Goal: Transaction & Acquisition: Purchase product/service

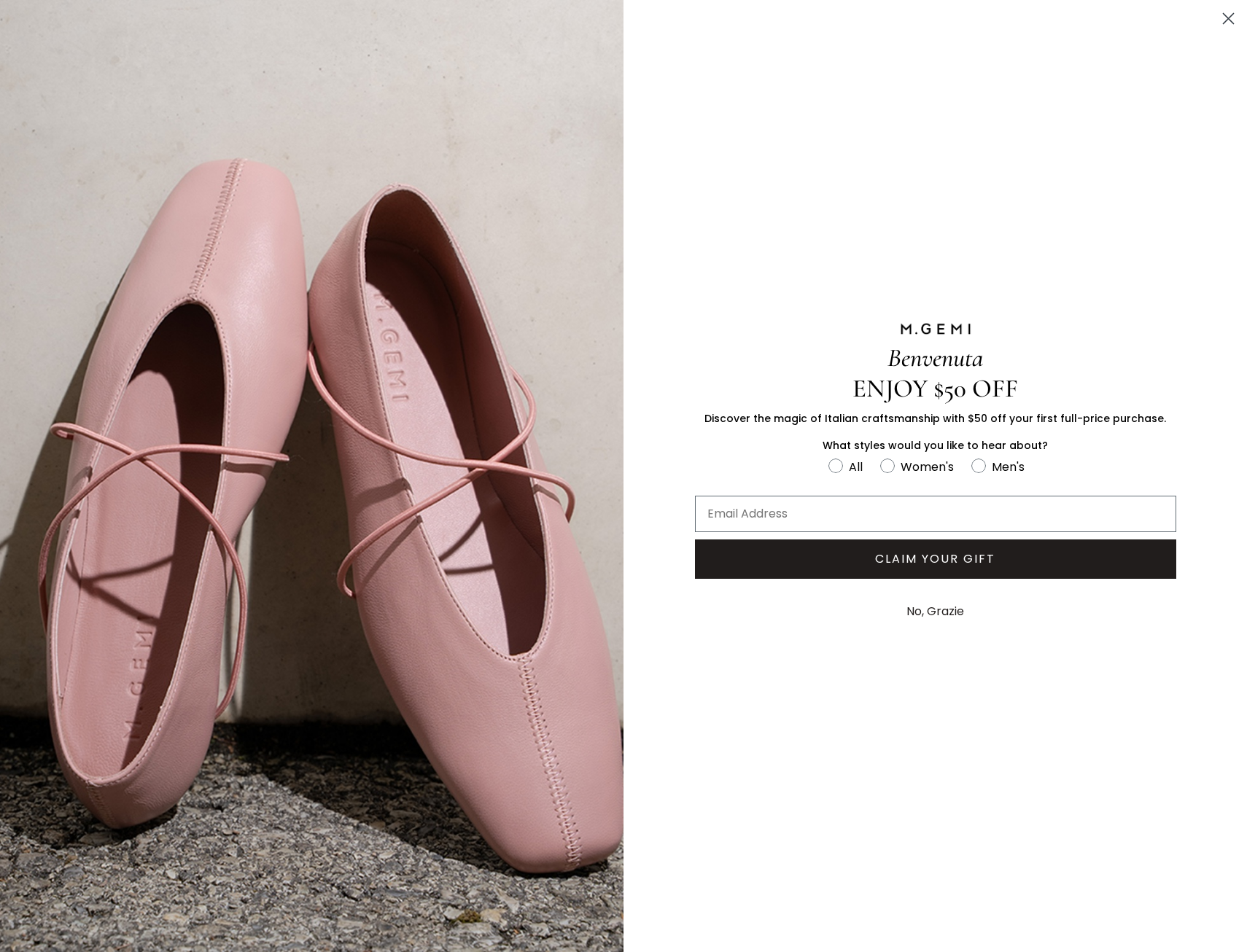
drag, startPoint x: 1225, startPoint y: 24, endPoint x: 955, endPoint y: 654, distance: 685.4
click at [968, 676] on div "Close dialog Benvenuta ENJOY $50 OFF Discover the magic of Italian craftsmanshi…" at bounding box center [624, 476] width 1247 height 952
click at [936, 616] on button "No, Grazie" at bounding box center [934, 611] width 72 height 36
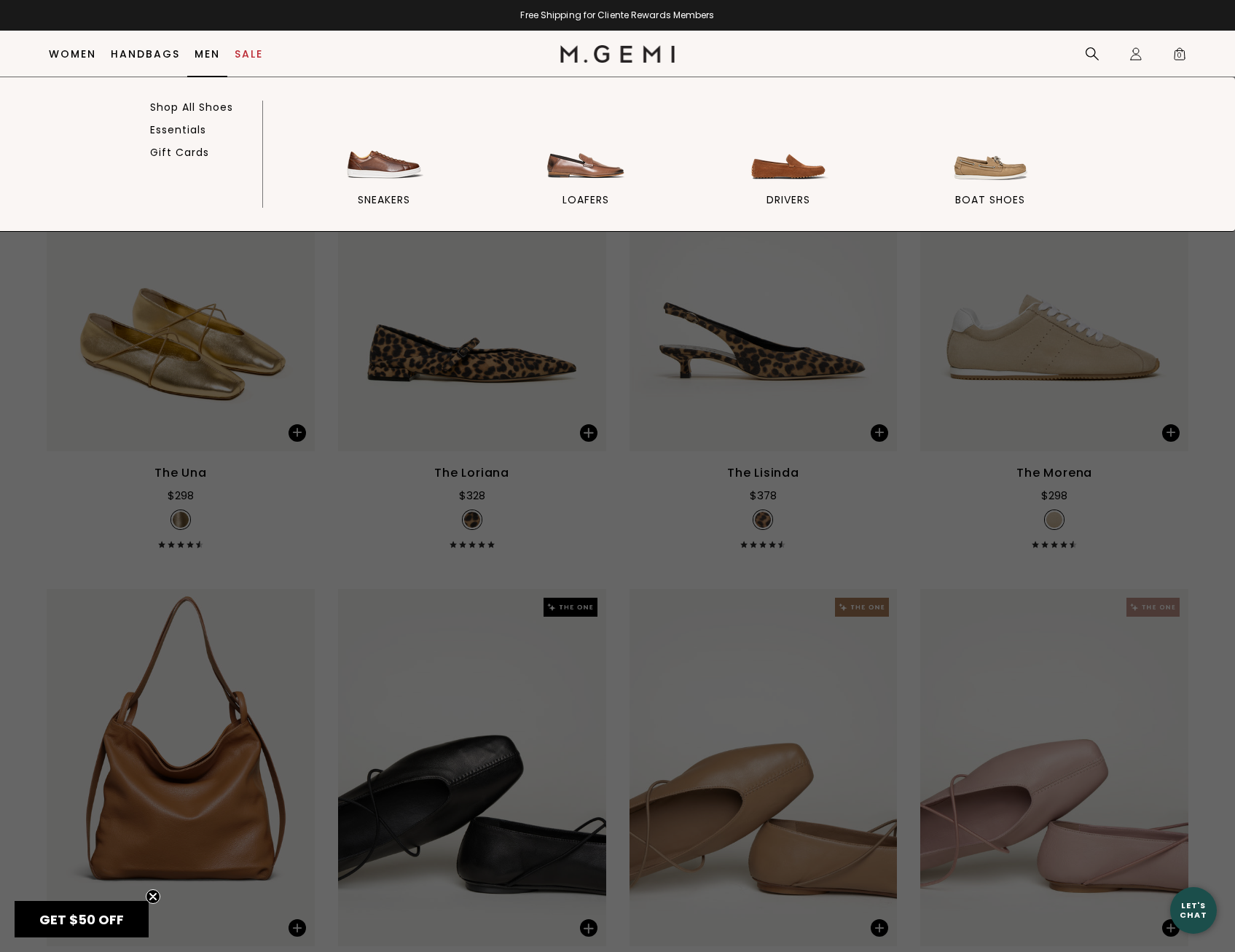
click at [204, 52] on link "Men" at bounding box center [207, 54] width 26 height 12
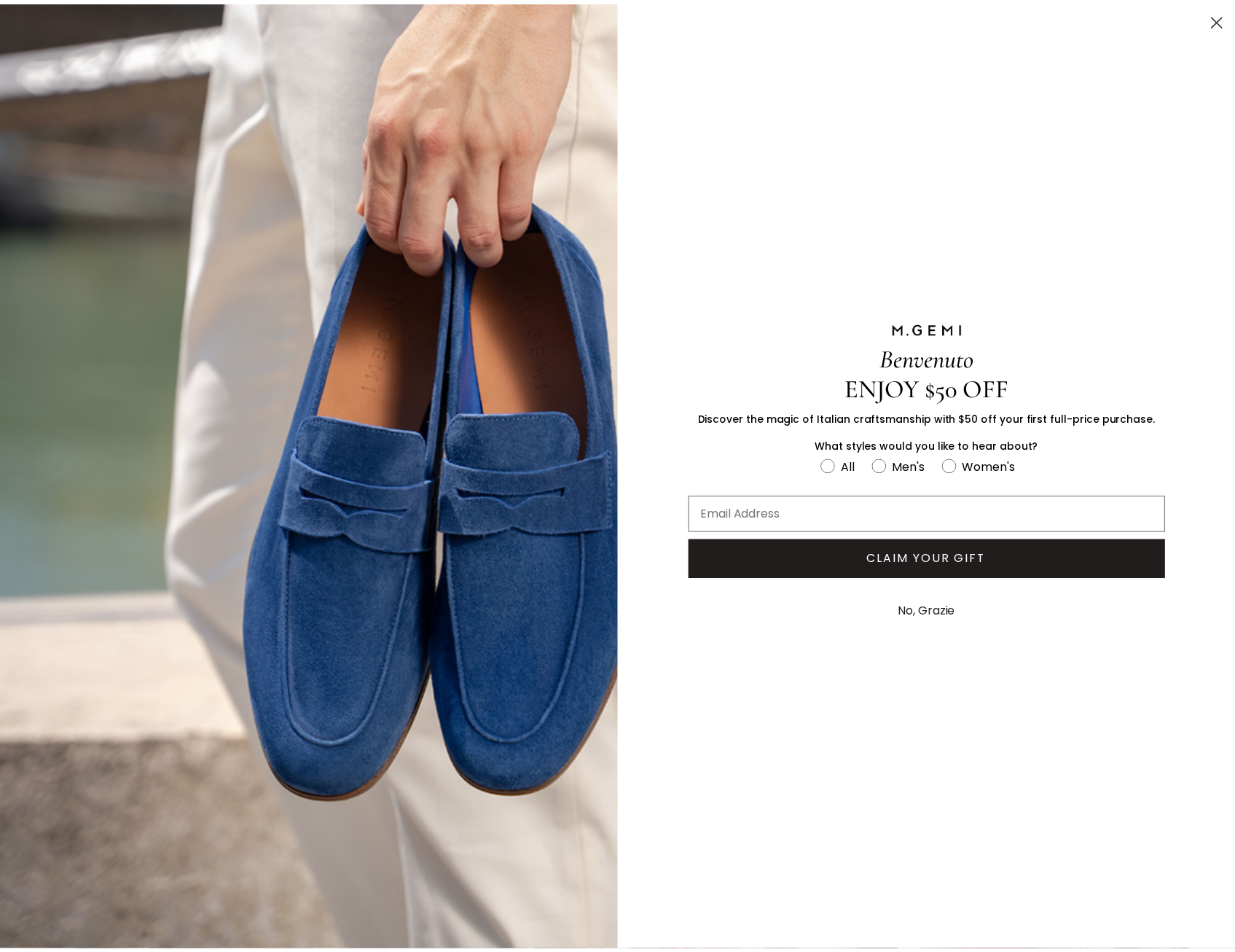
scroll to position [115, 0]
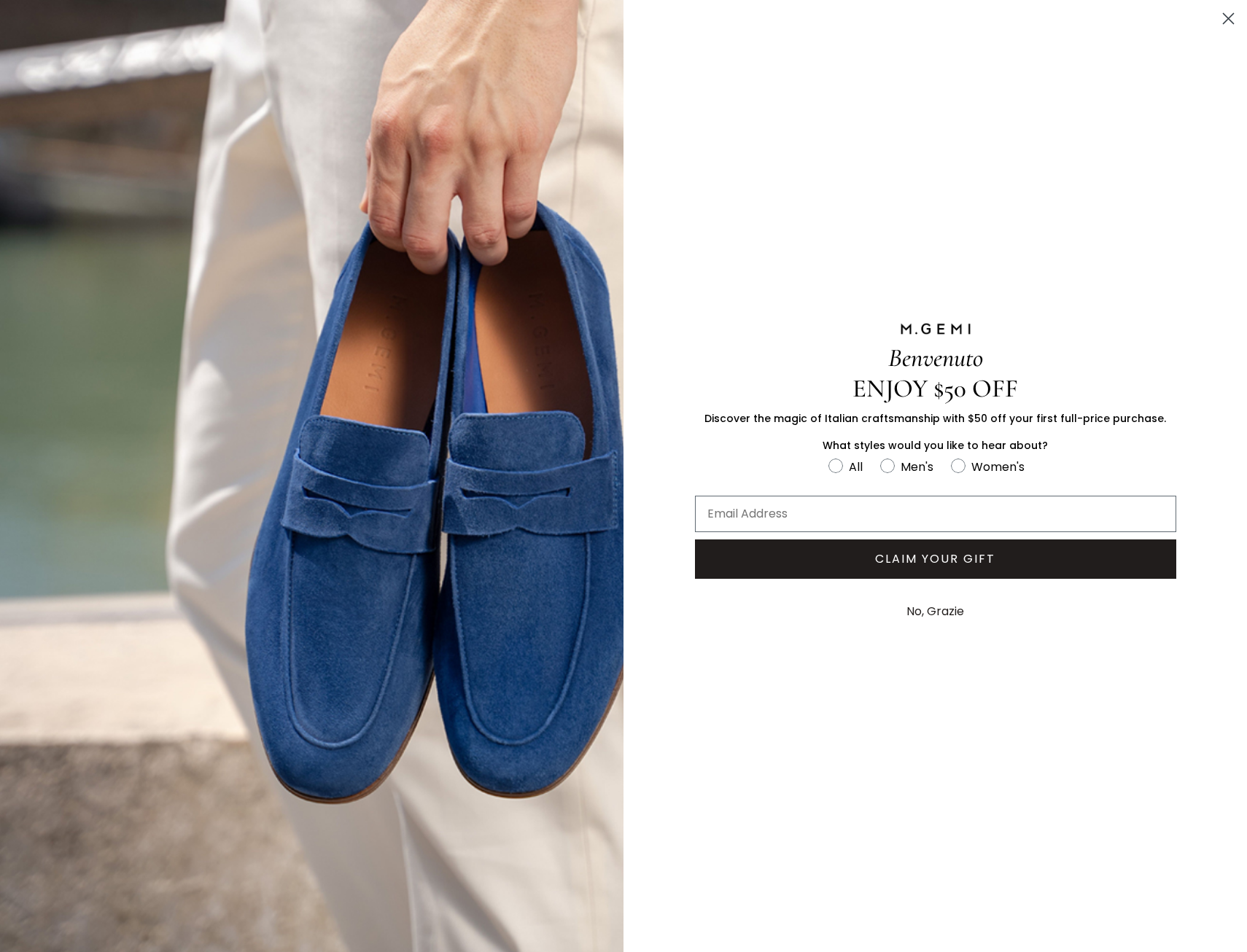
click at [946, 612] on button "No, Grazie" at bounding box center [934, 611] width 72 height 36
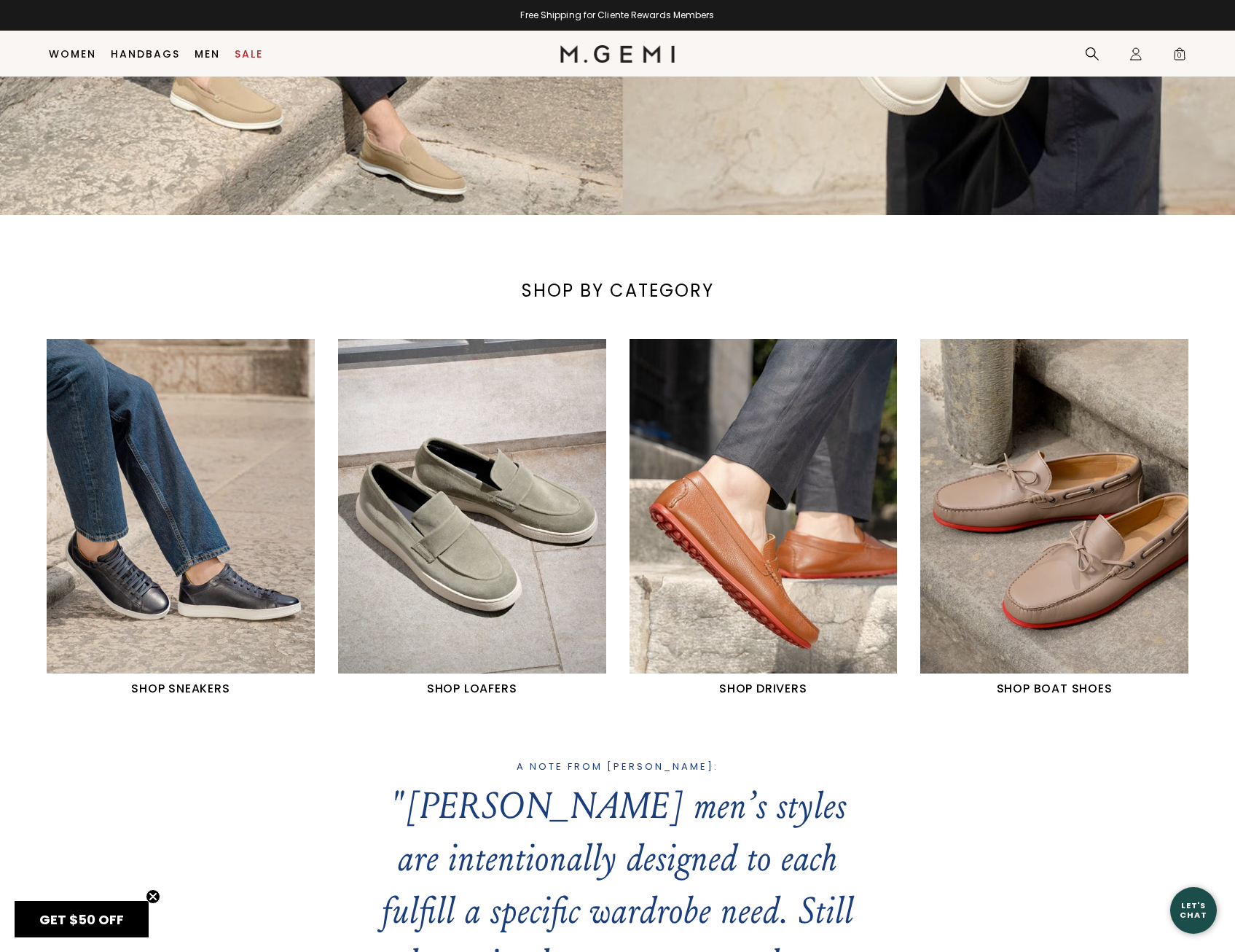
scroll to position [553, 0]
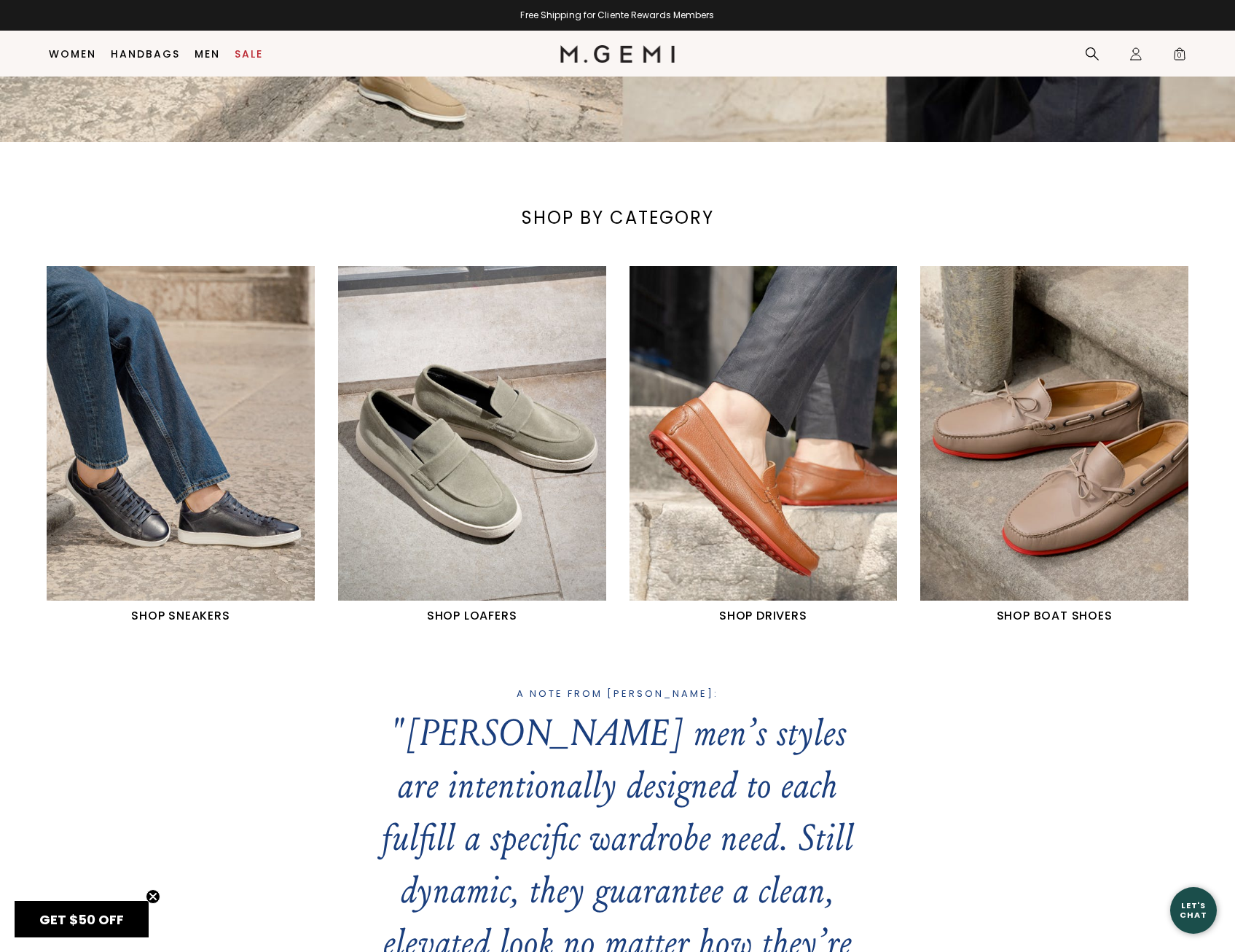
click at [188, 481] on img "1 / 4" at bounding box center [180, 434] width 268 height 335
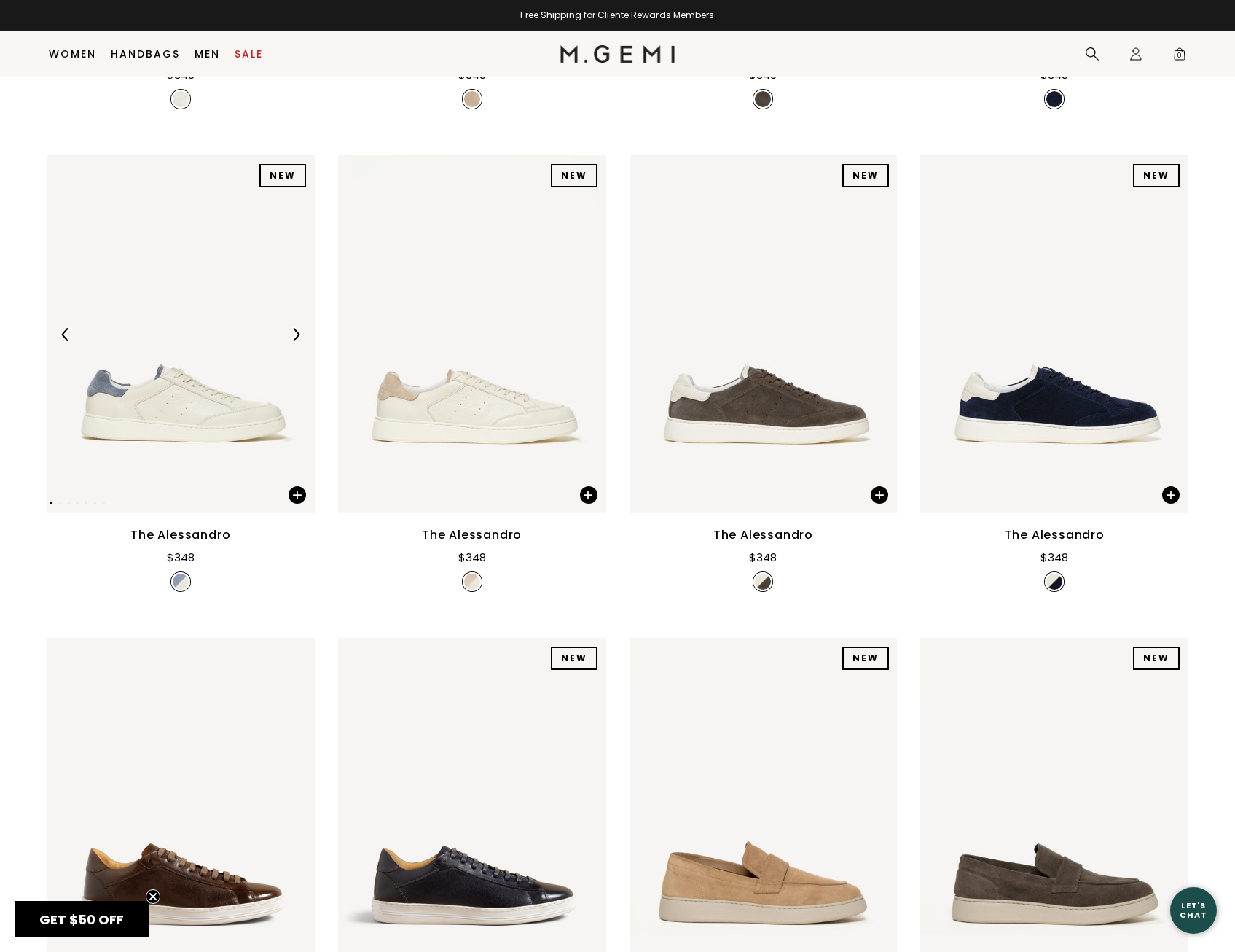
scroll to position [1136, 0]
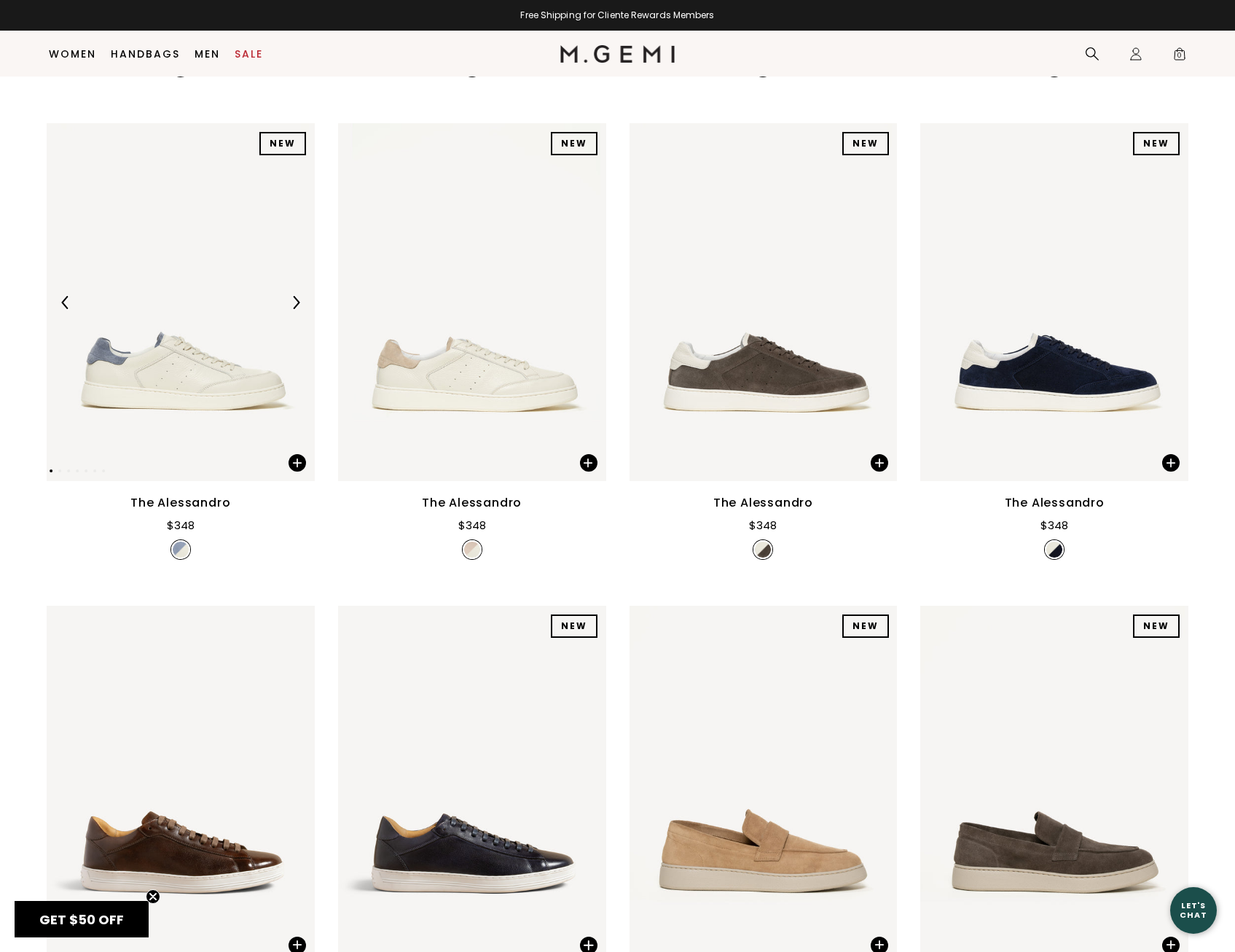
click at [168, 421] on img at bounding box center [180, 302] width 268 height 358
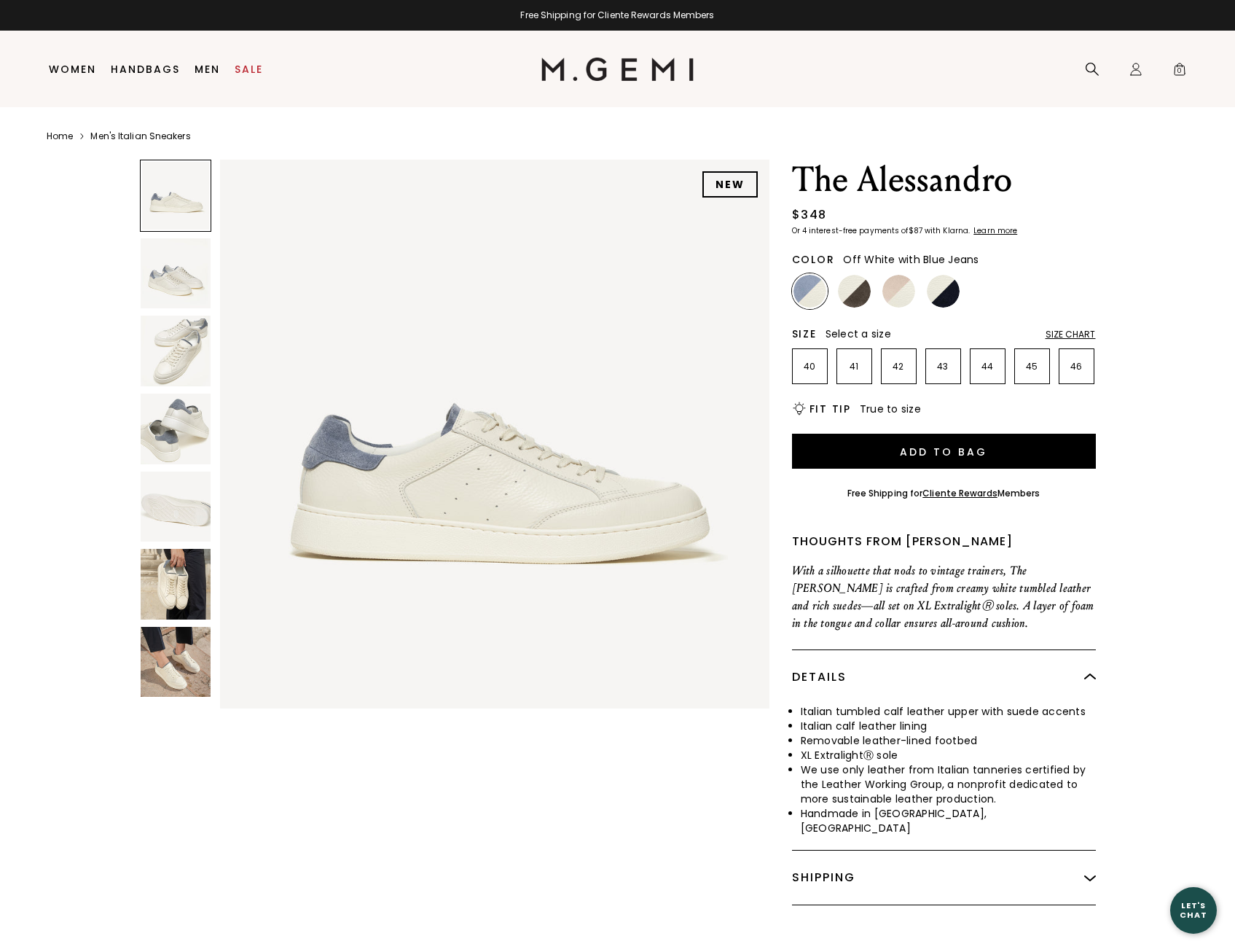
click at [191, 573] on img at bounding box center [176, 584] width 71 height 71
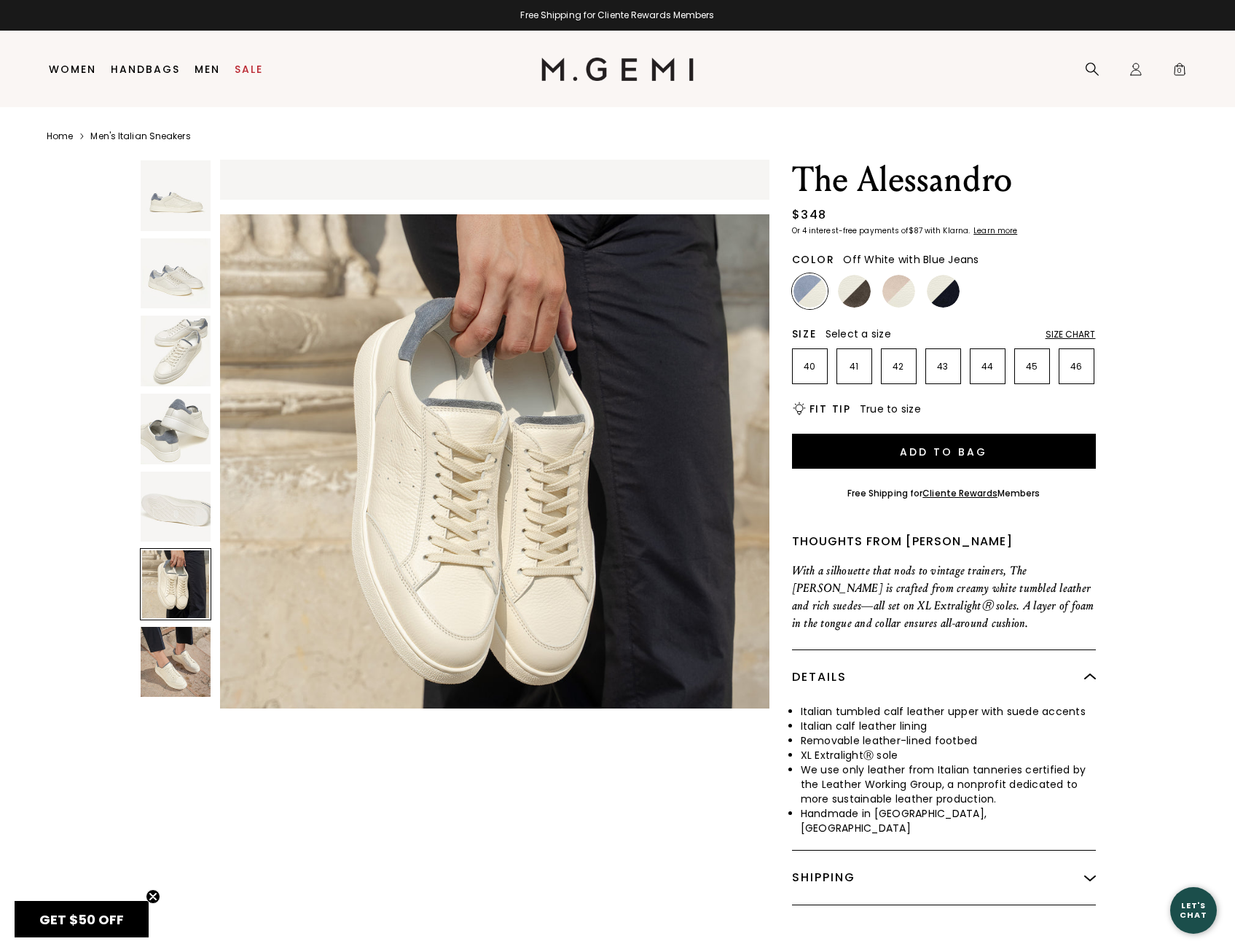
click at [170, 637] on img at bounding box center [176, 662] width 71 height 71
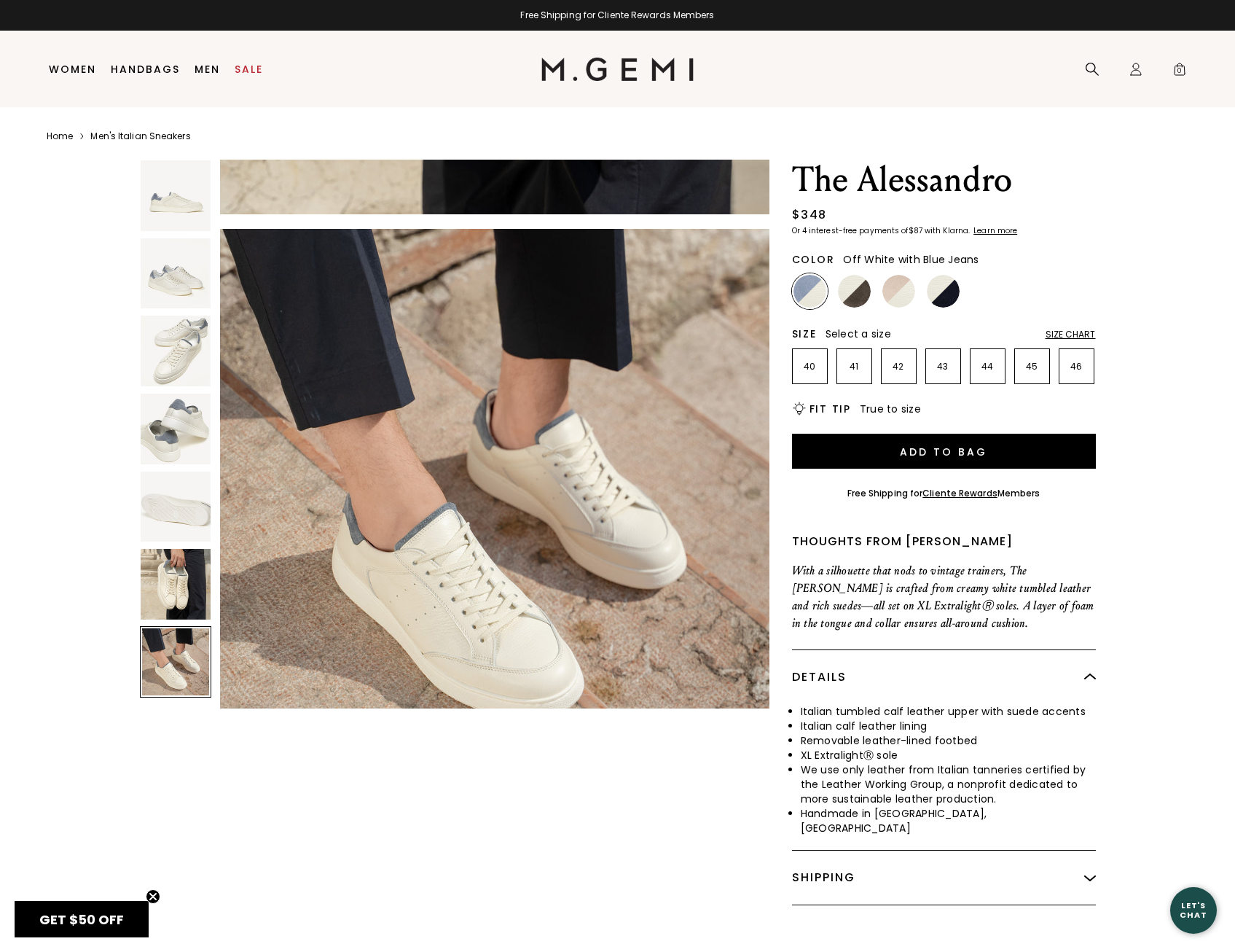
scroll to position [3317, 0]
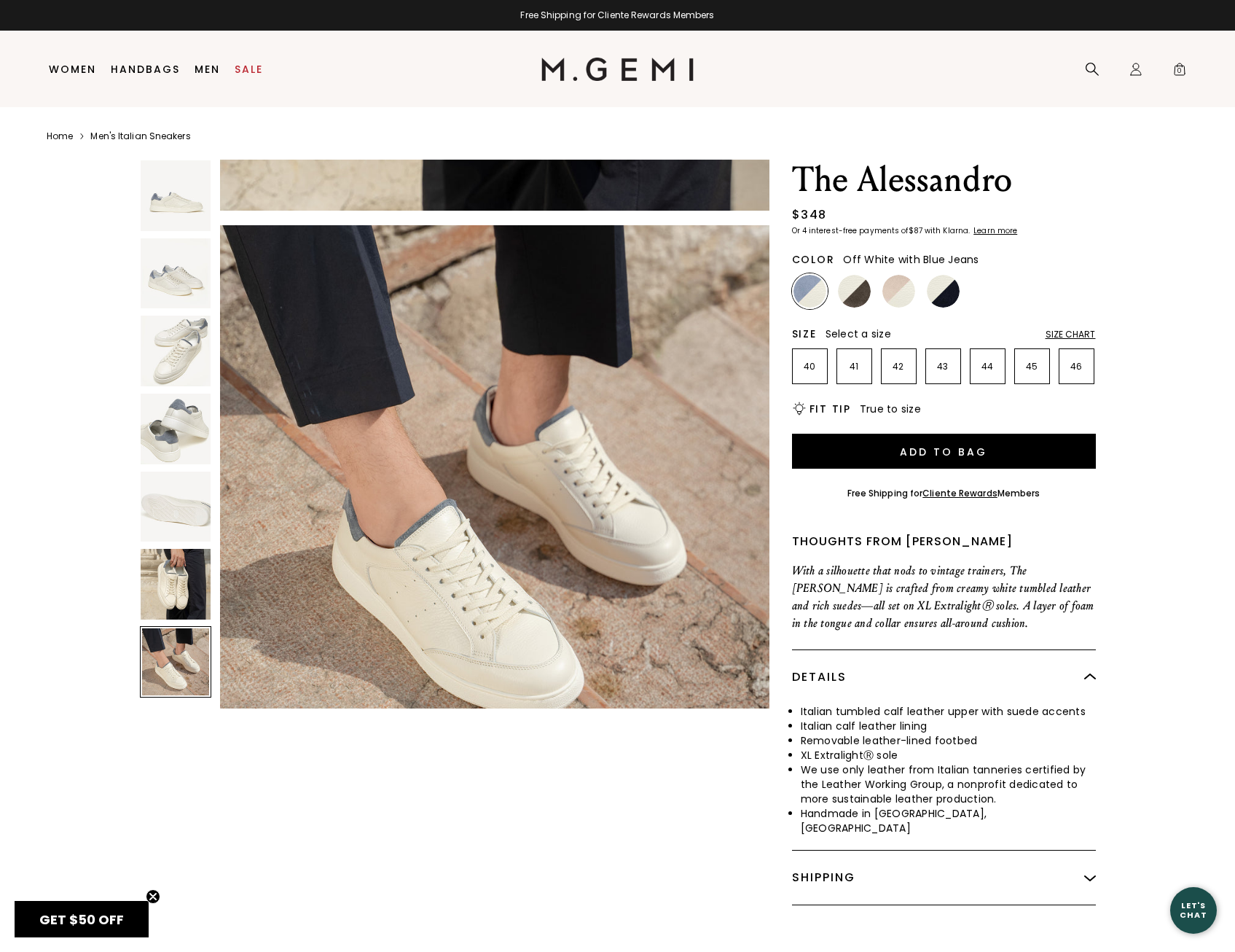
click at [484, 522] on img at bounding box center [495, 500] width 549 height 549
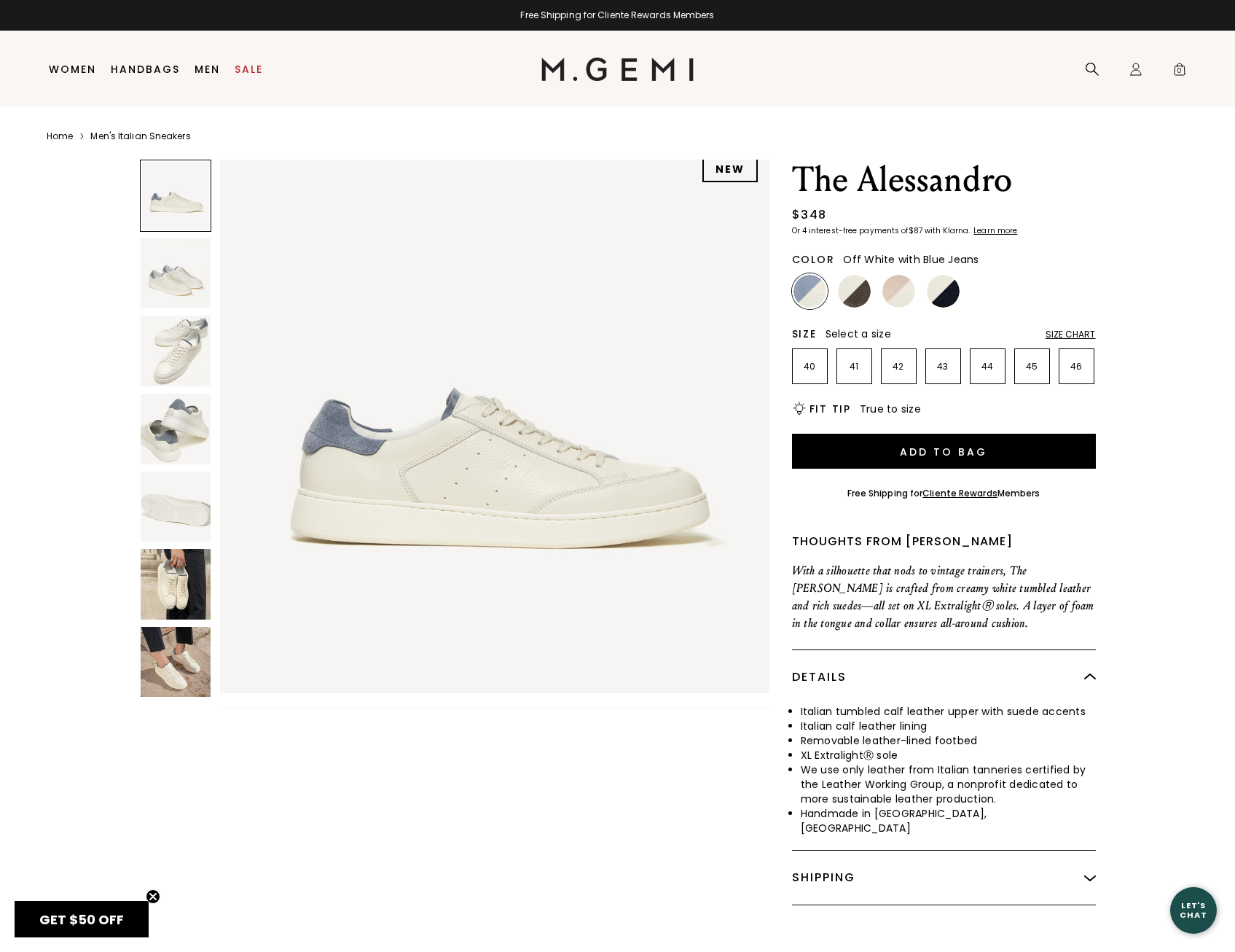
scroll to position [0, 0]
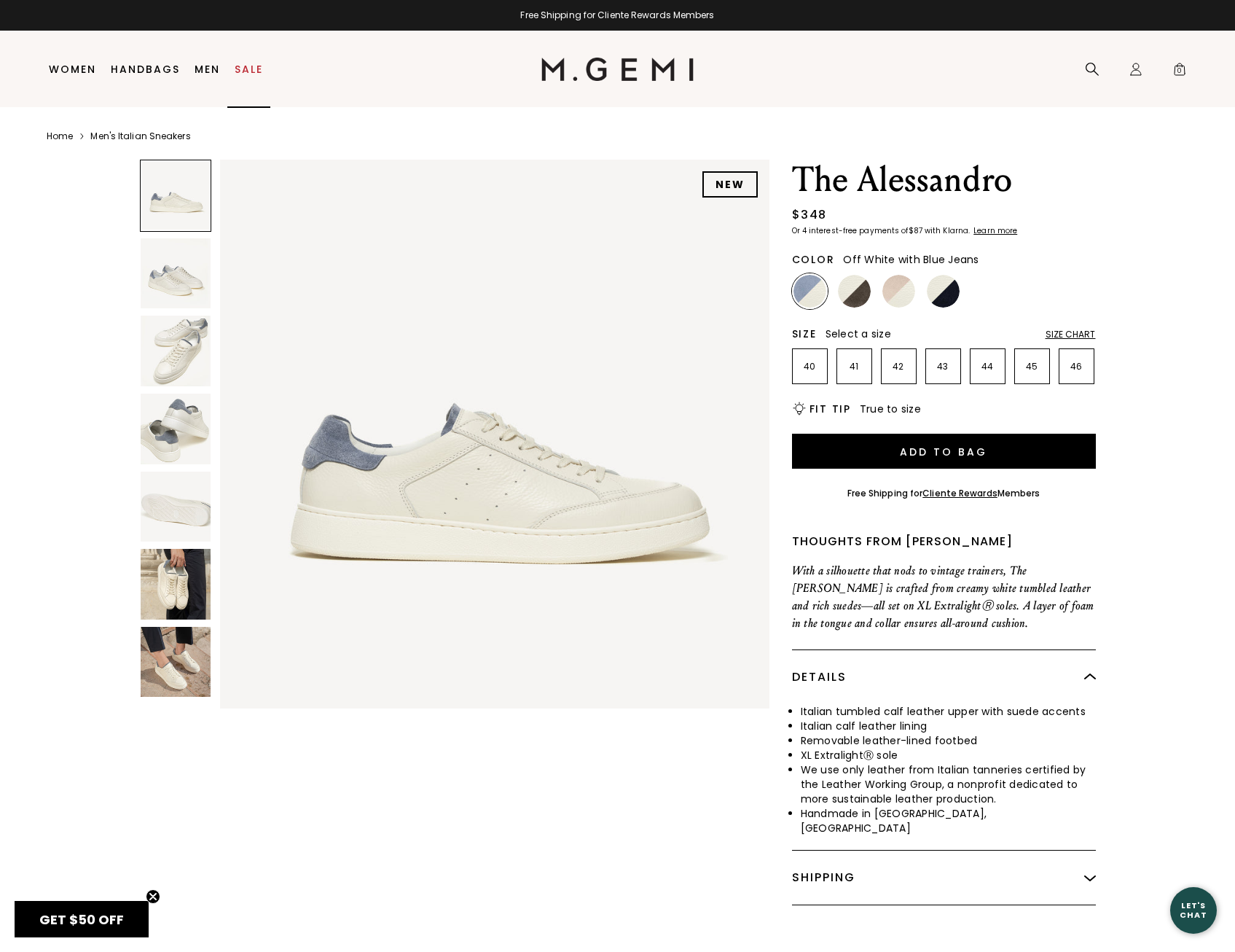
click at [241, 72] on link "Sale" at bounding box center [249, 69] width 29 height 12
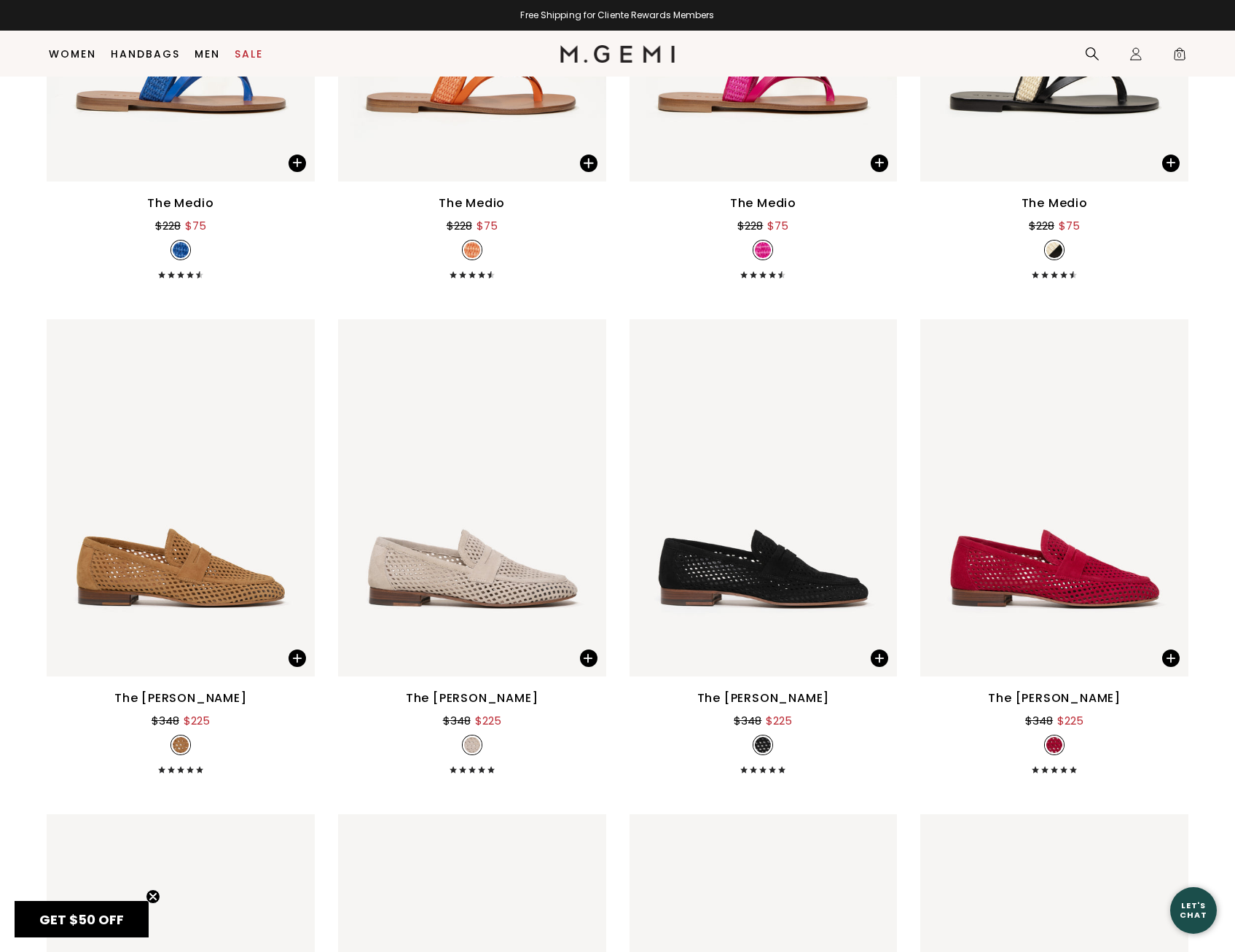
scroll to position [3300, 0]
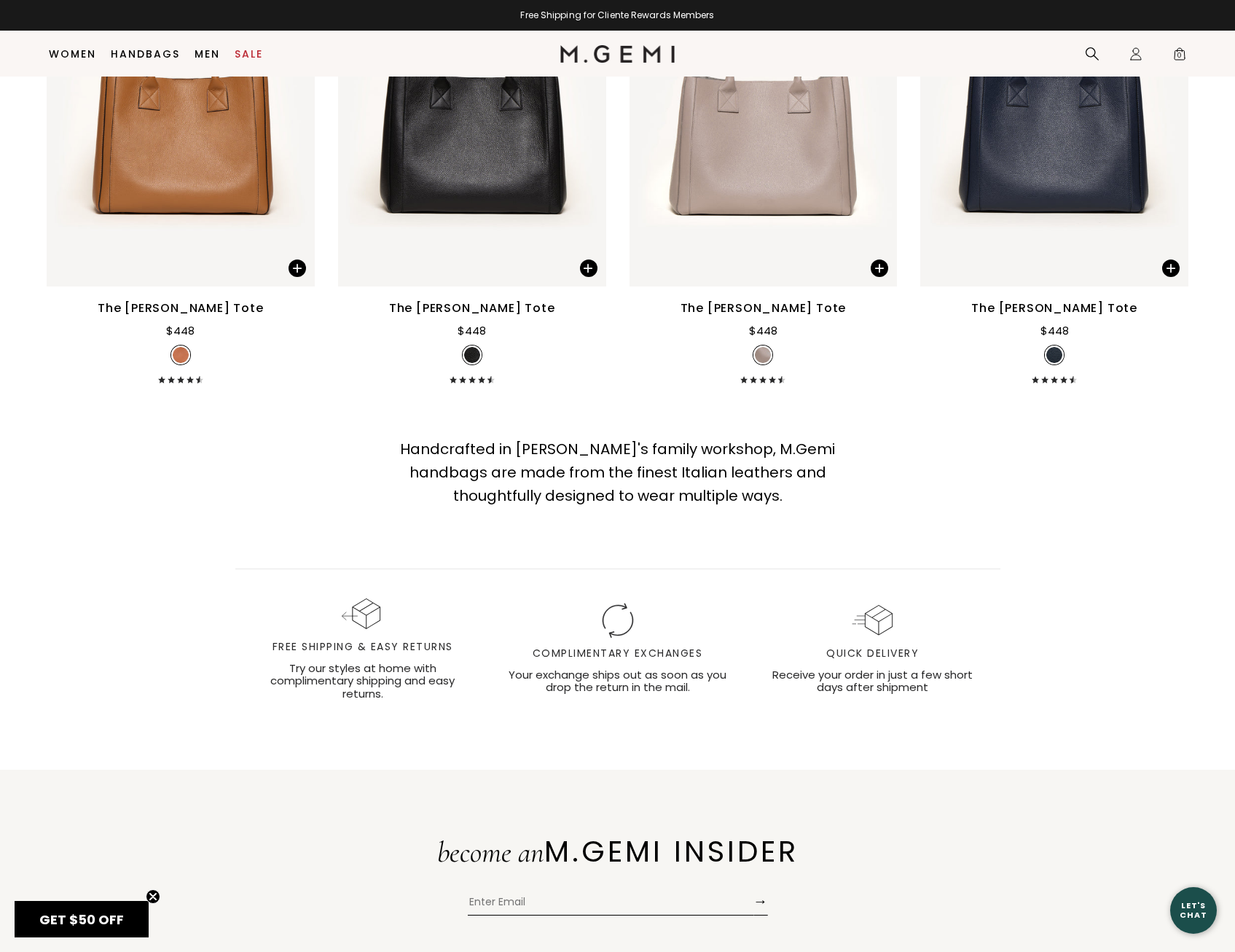
scroll to position [5146, 0]
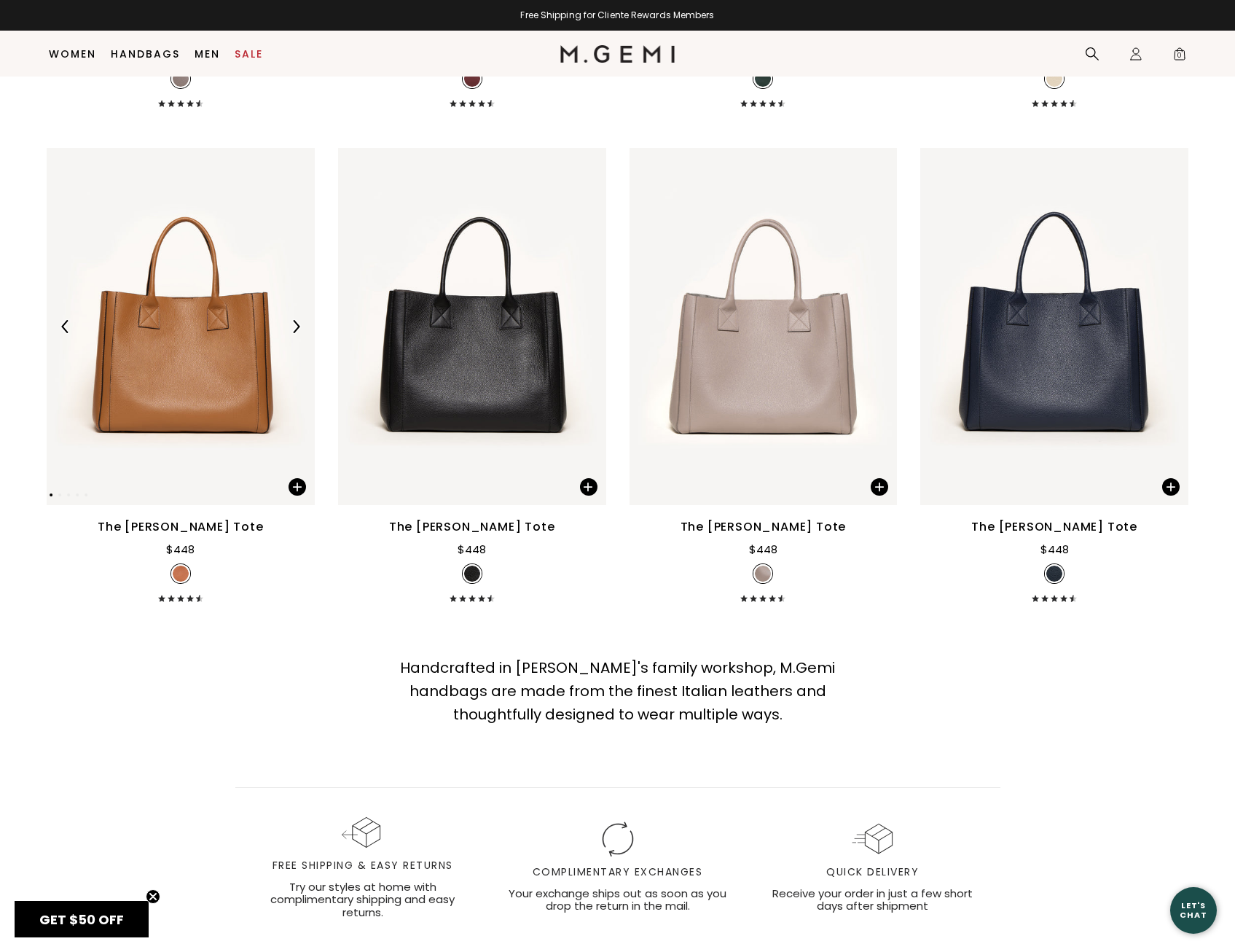
click at [241, 327] on img at bounding box center [180, 327] width 268 height 358
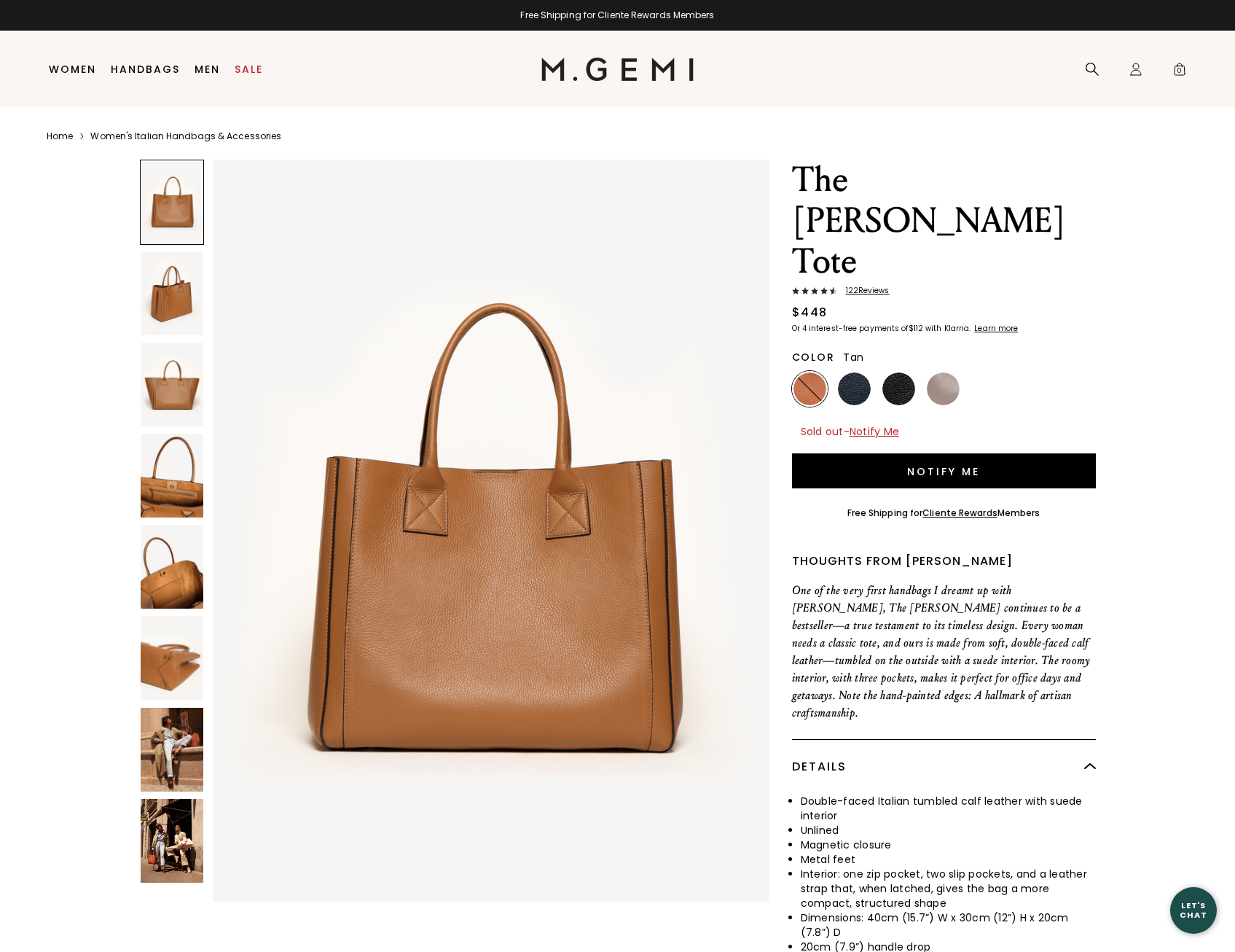
click at [162, 558] on img at bounding box center [172, 566] width 63 height 84
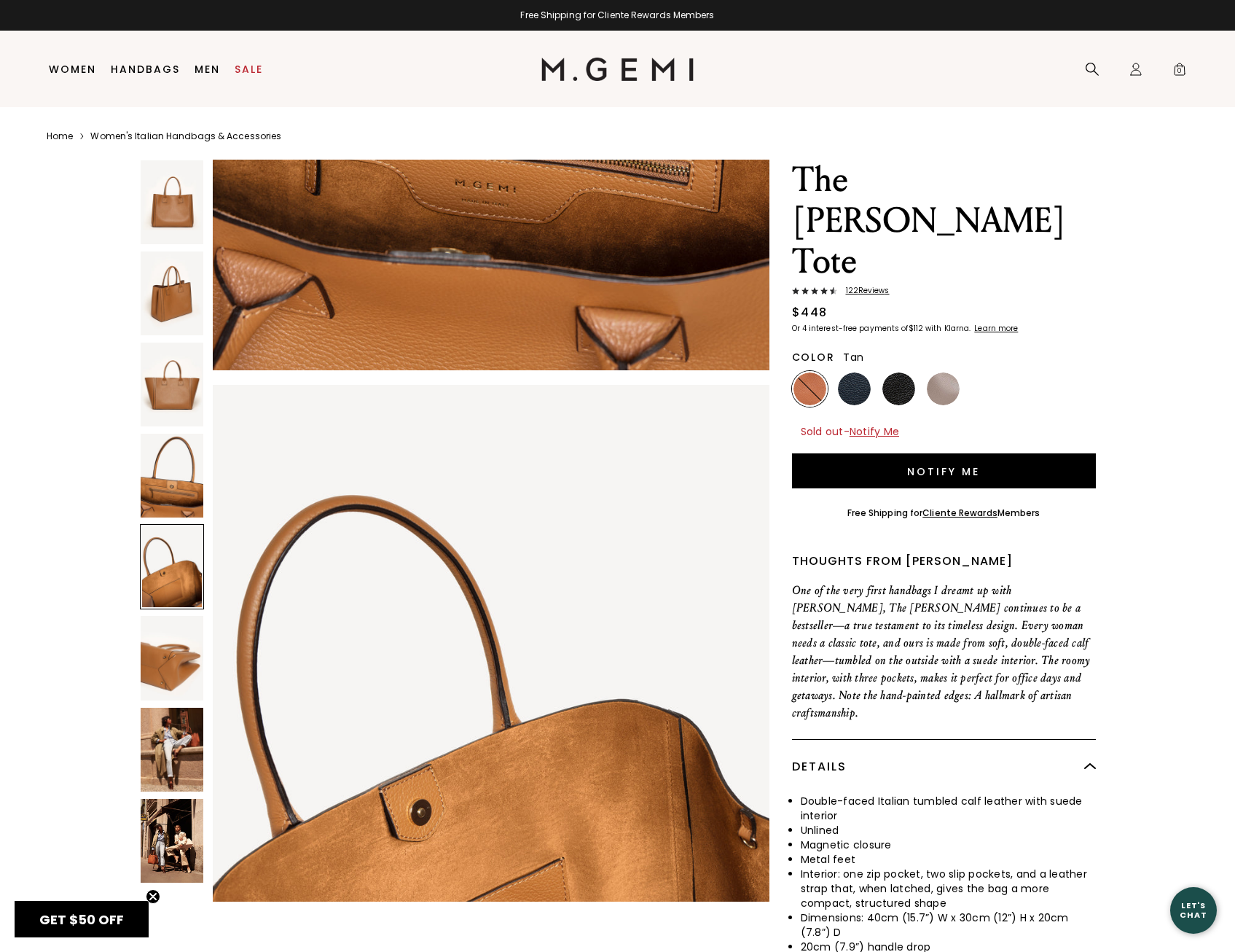
click at [165, 509] on img at bounding box center [172, 475] width 63 height 84
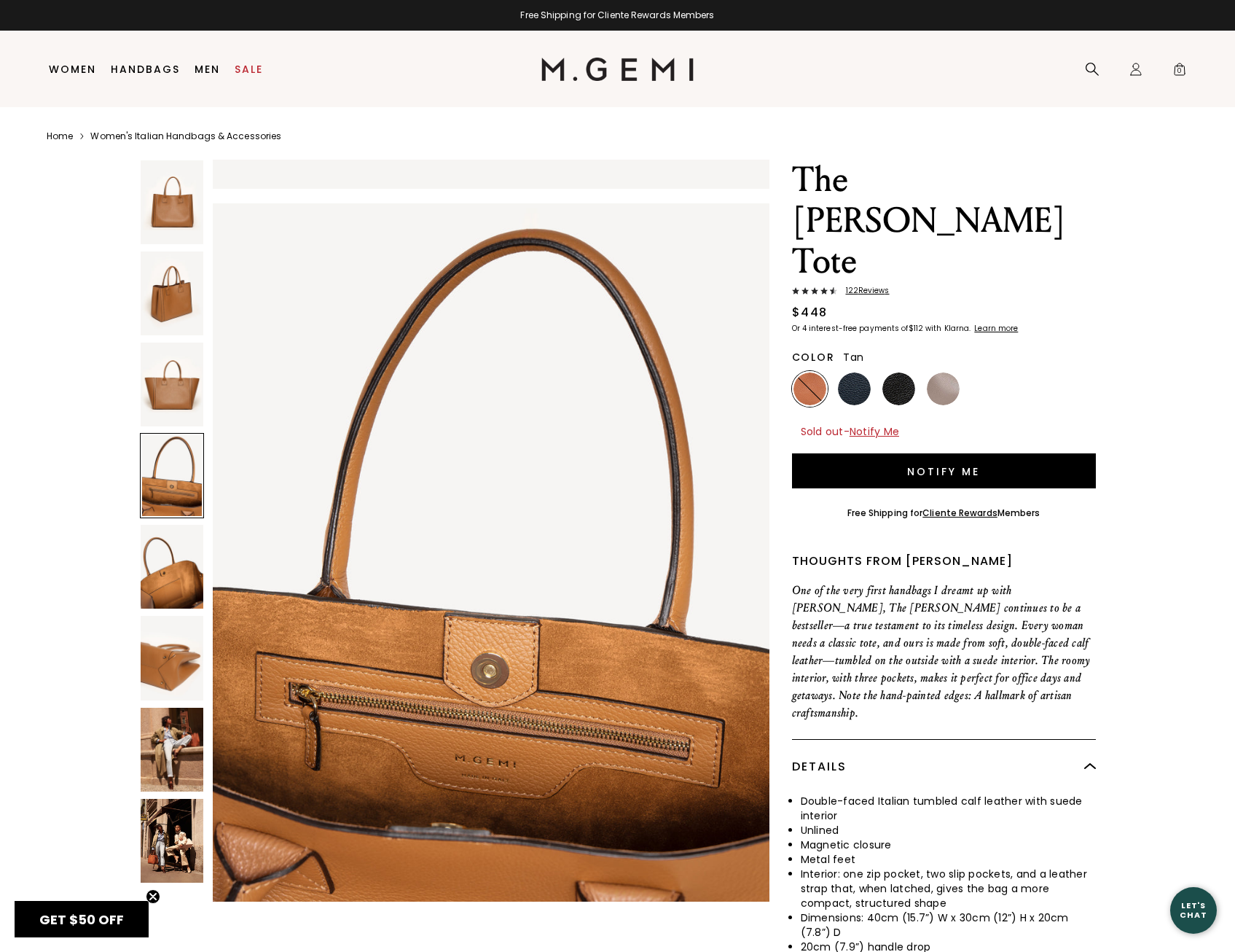
click at [159, 671] on img at bounding box center [172, 657] width 63 height 84
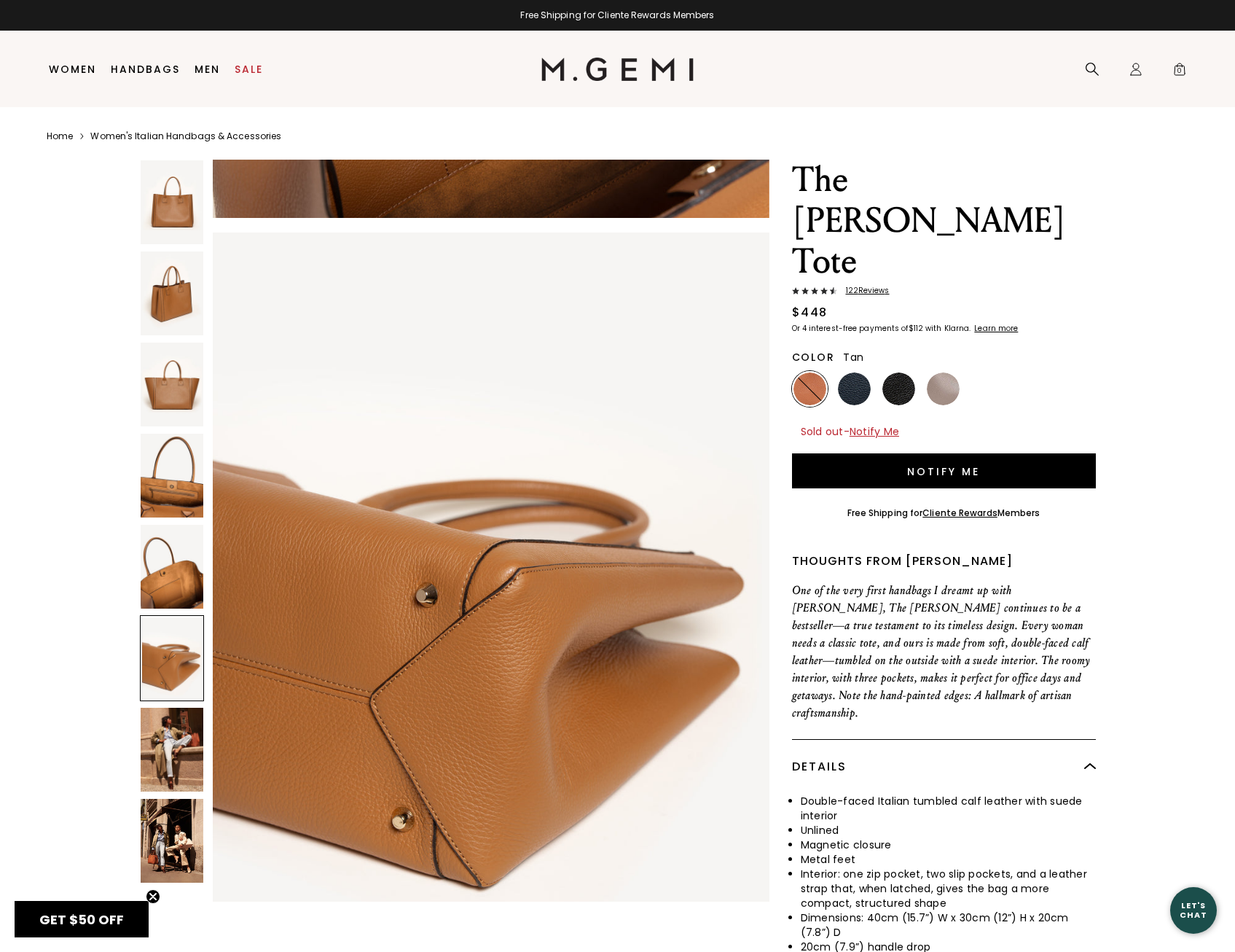
click at [169, 730] on img at bounding box center [172, 749] width 63 height 84
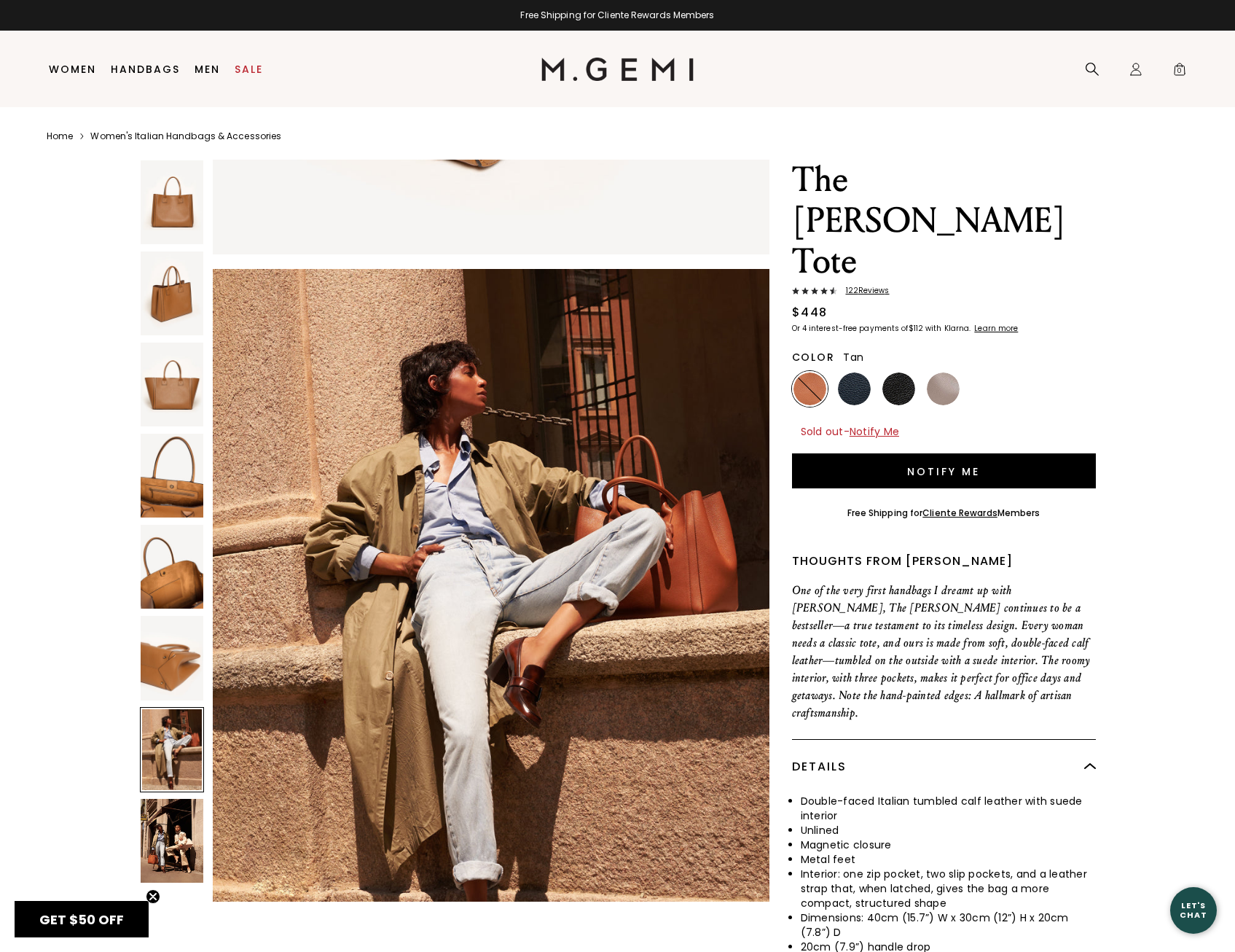
scroll to position [4453, 0]
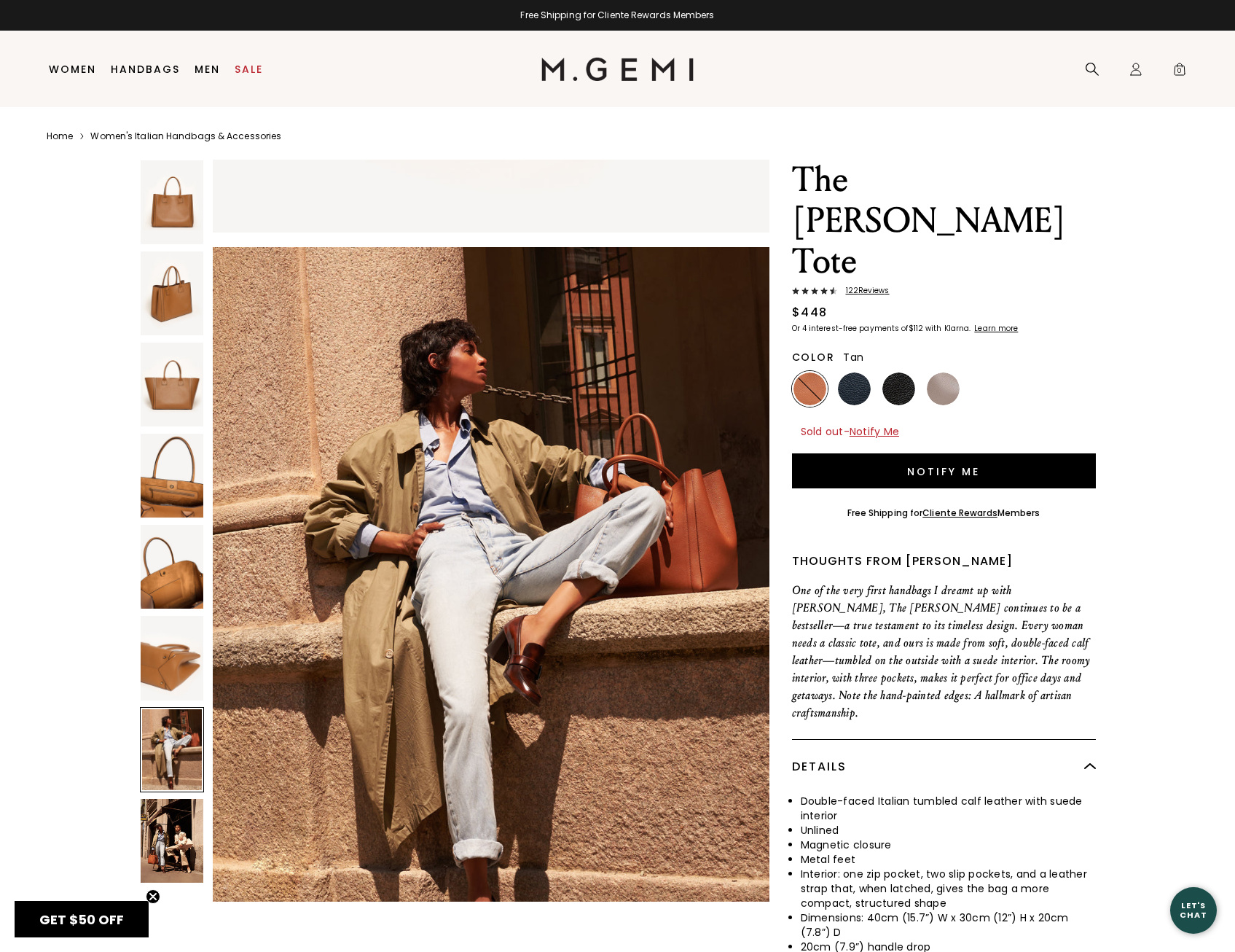
click at [179, 203] on img at bounding box center [172, 202] width 63 height 84
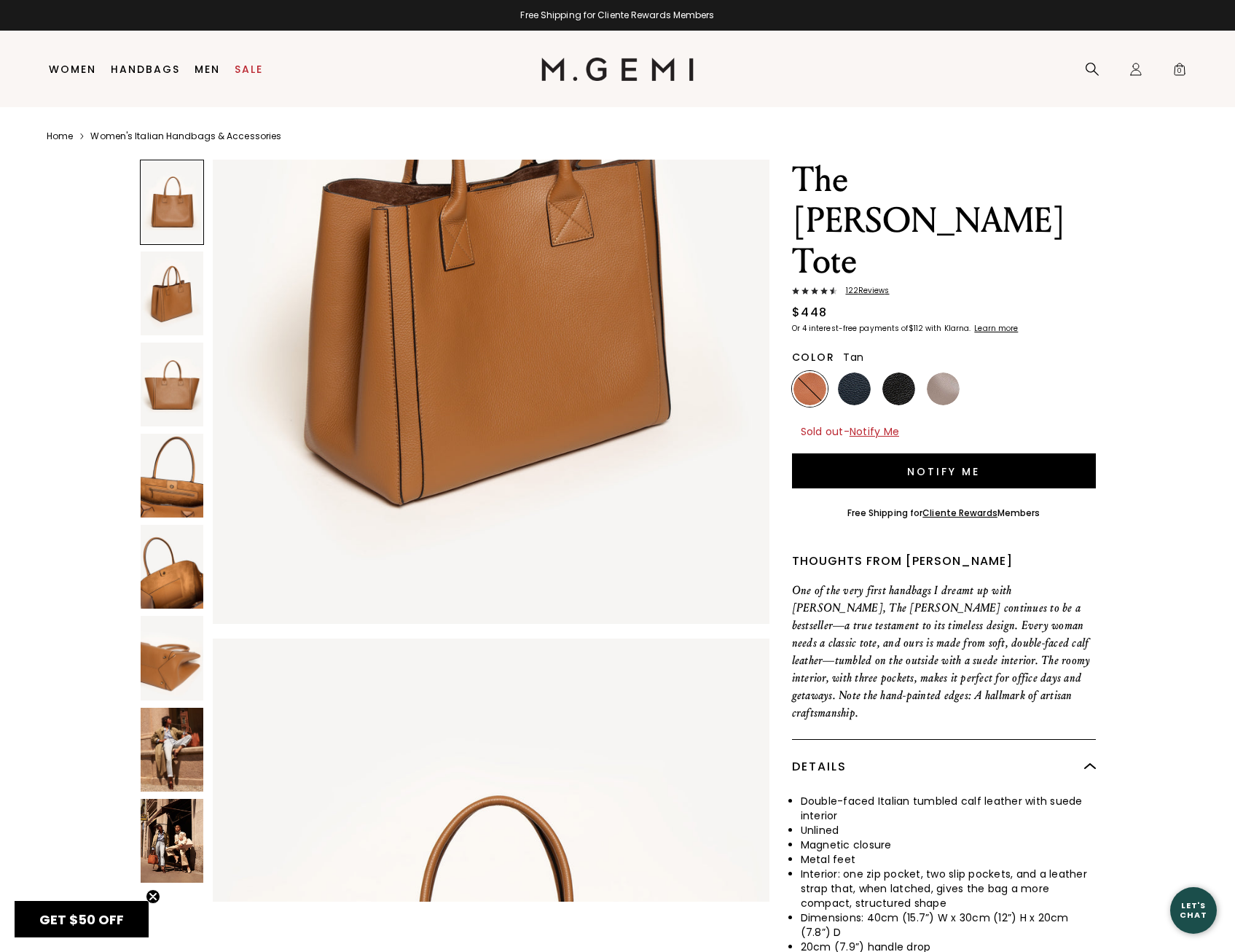
scroll to position [0, 0]
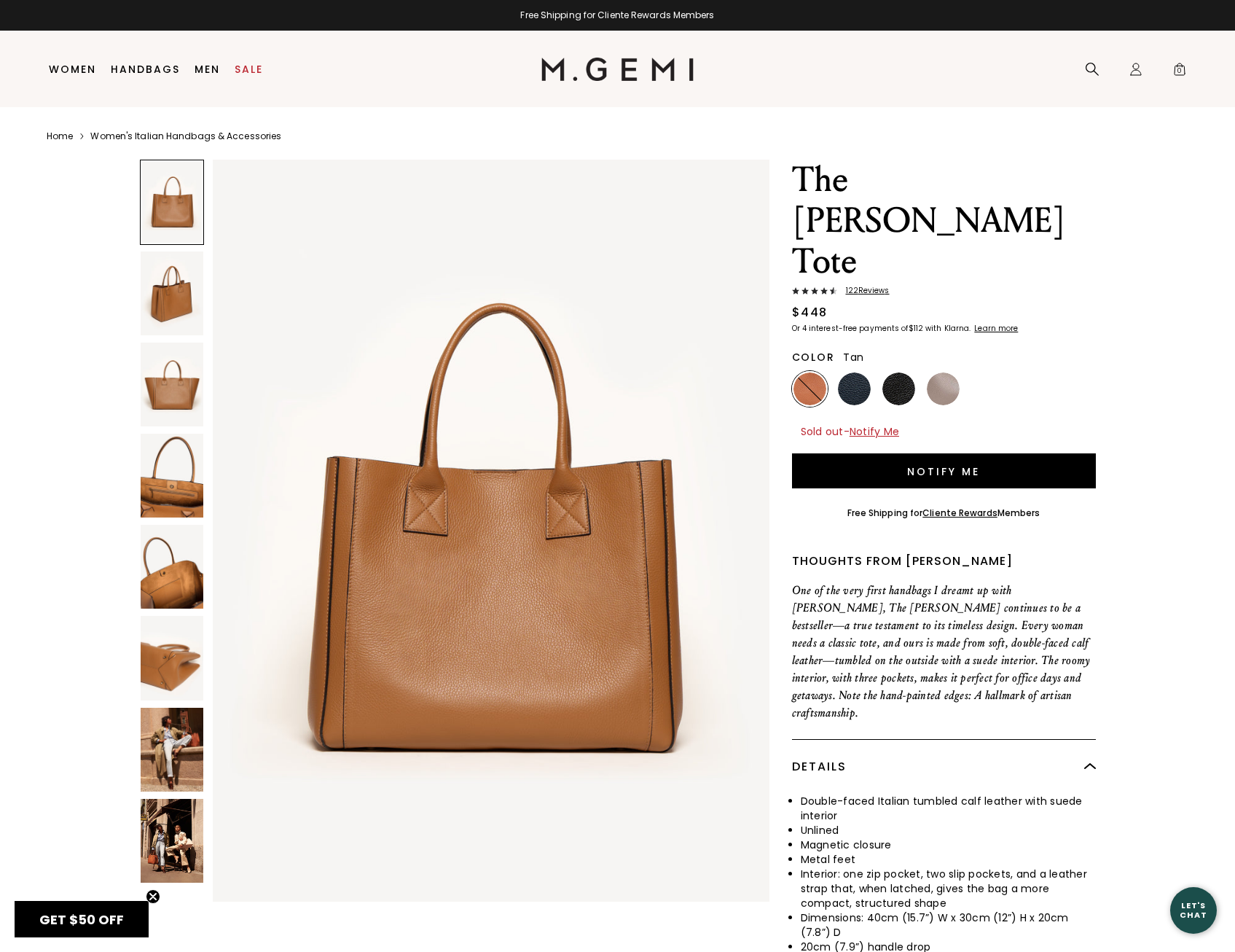
click at [181, 267] on img at bounding box center [172, 293] width 63 height 84
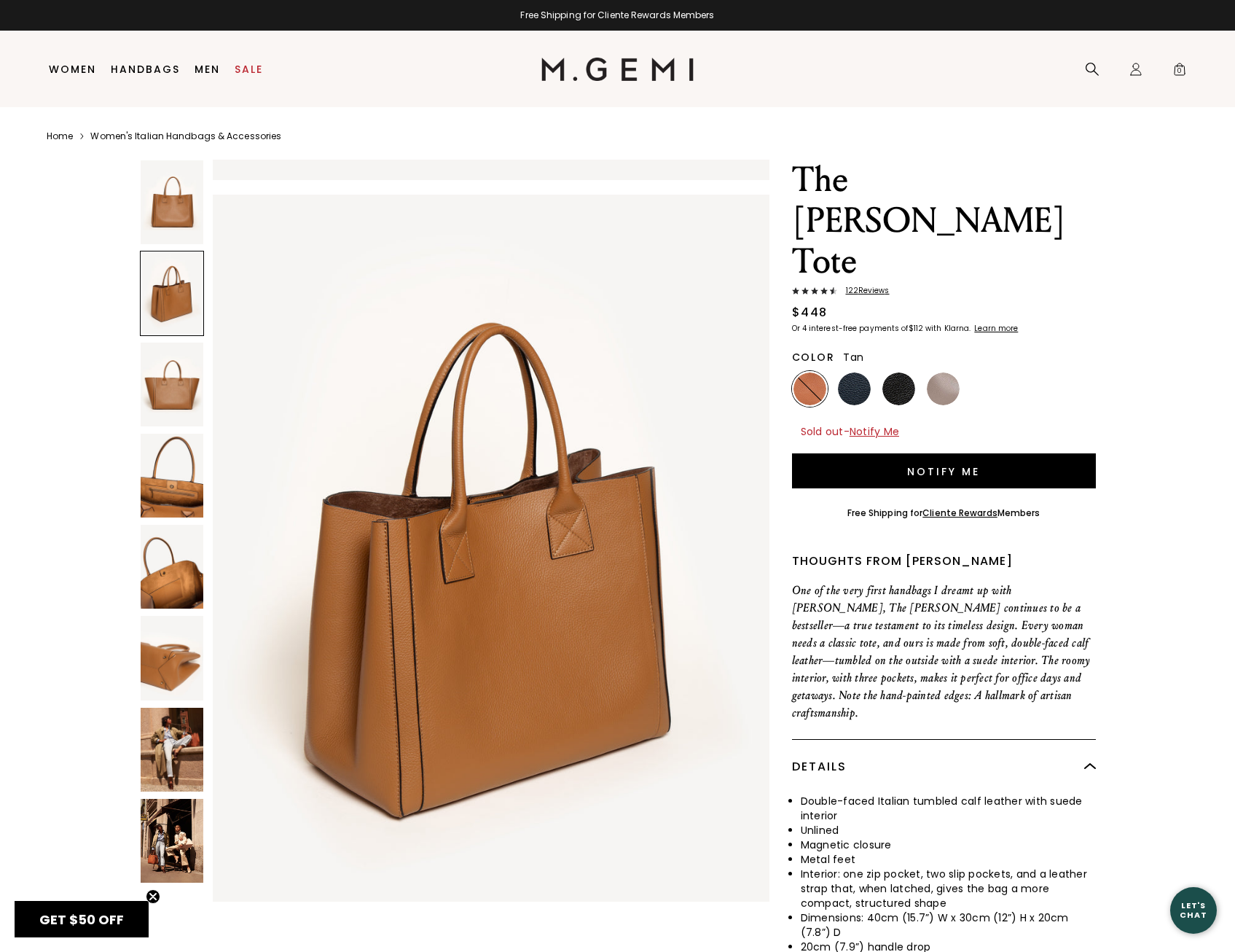
scroll to position [743, 0]
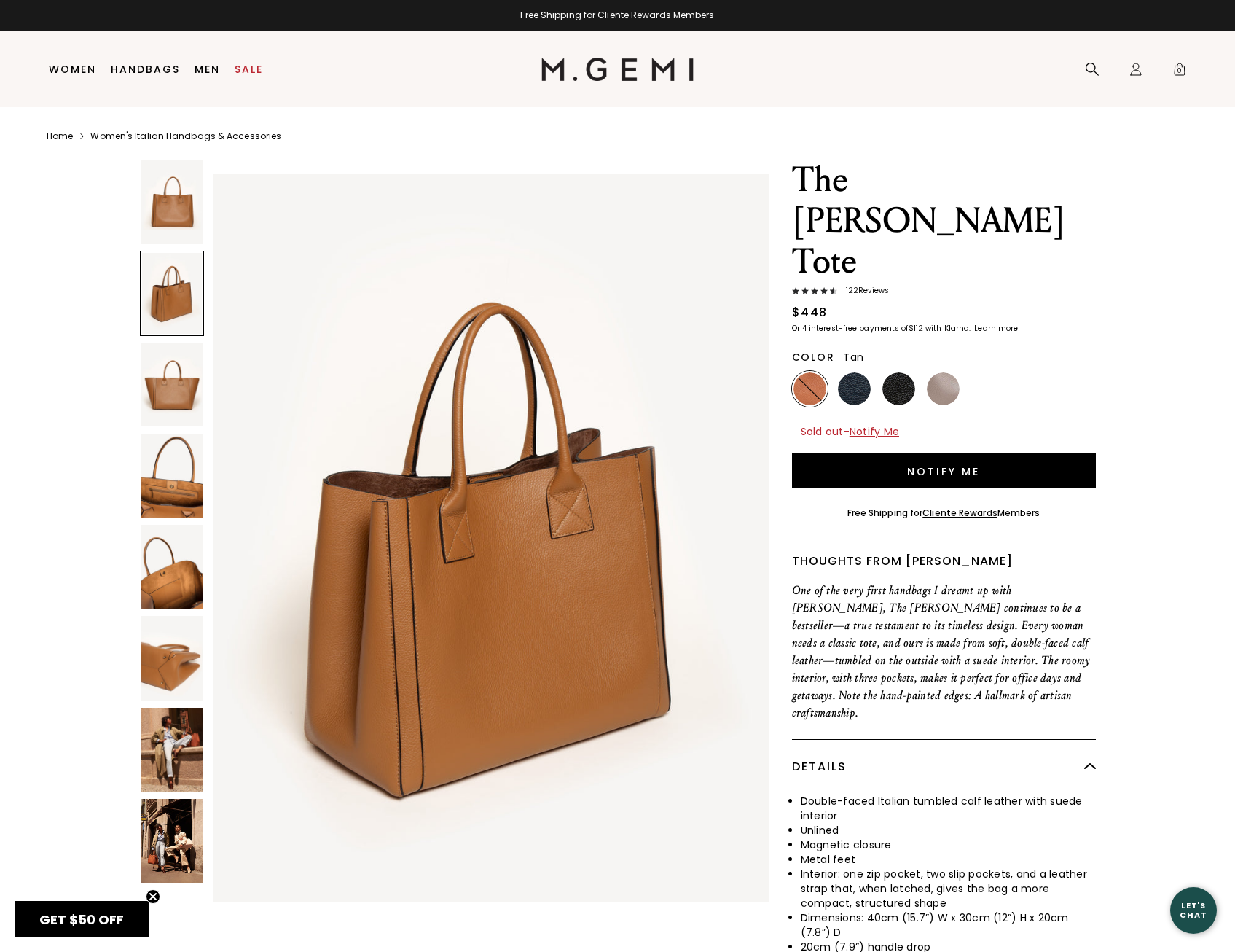
click at [168, 392] on img at bounding box center [172, 384] width 63 height 84
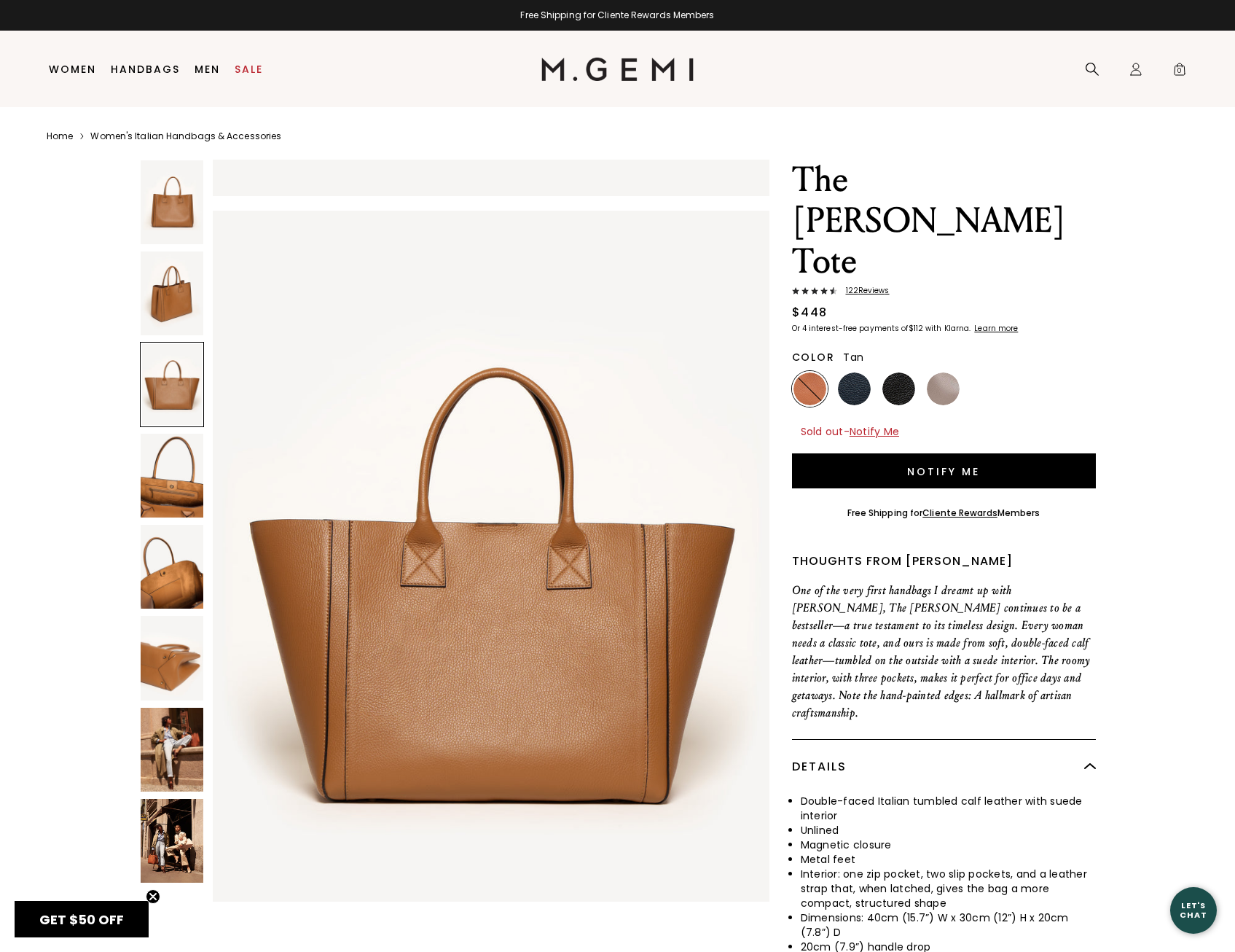
scroll to position [1484, 0]
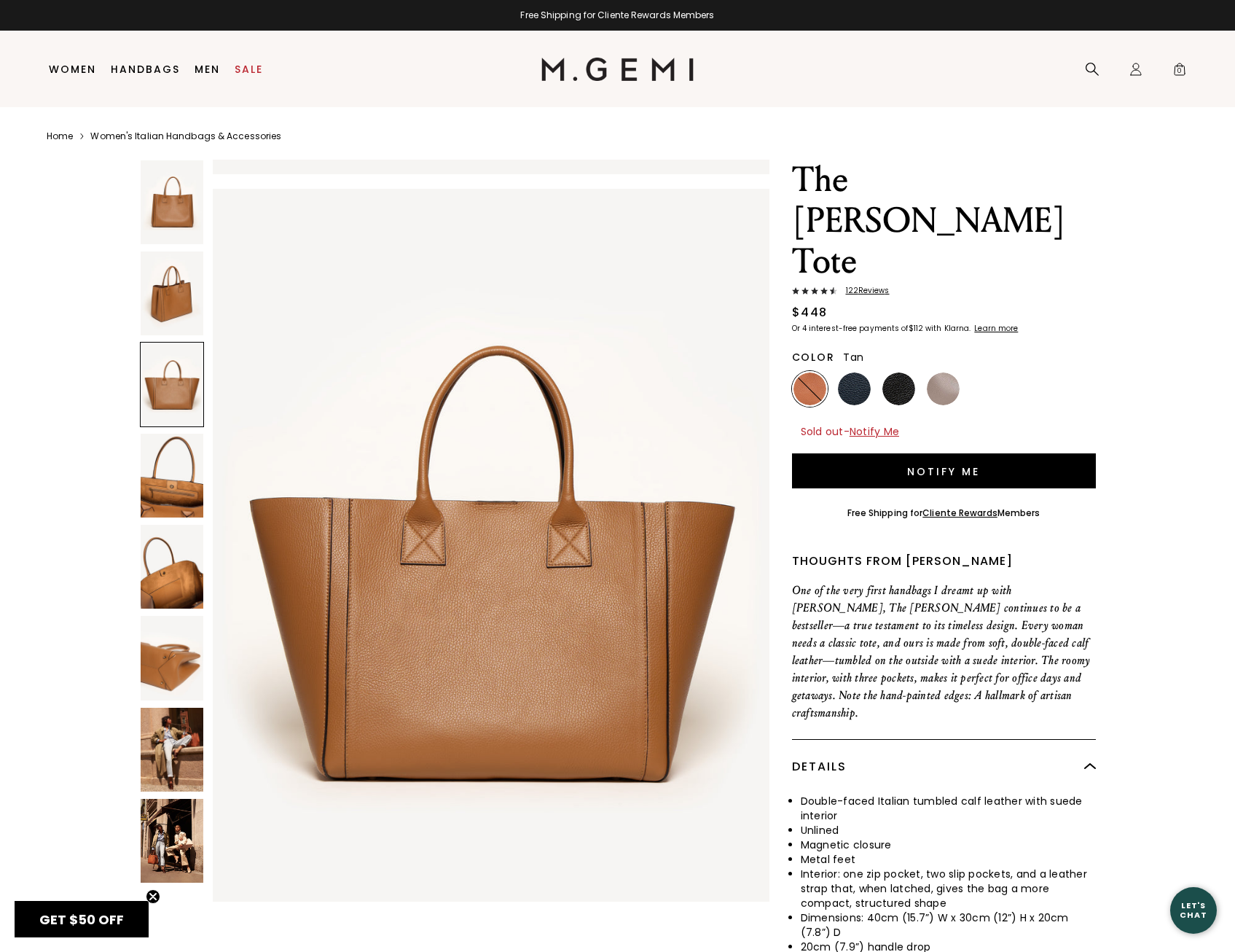
click at [171, 449] on img at bounding box center [172, 475] width 63 height 84
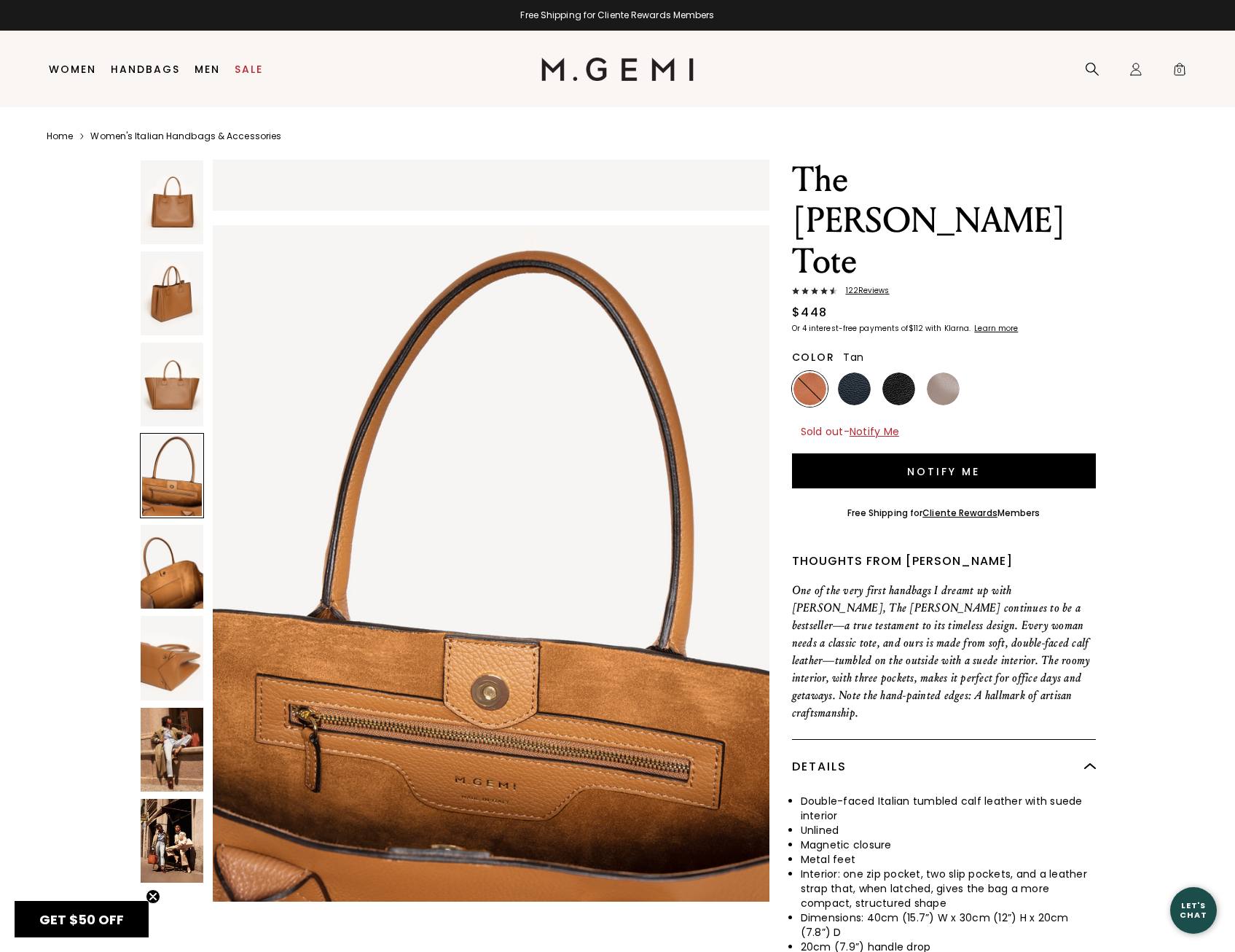
scroll to position [2228, 0]
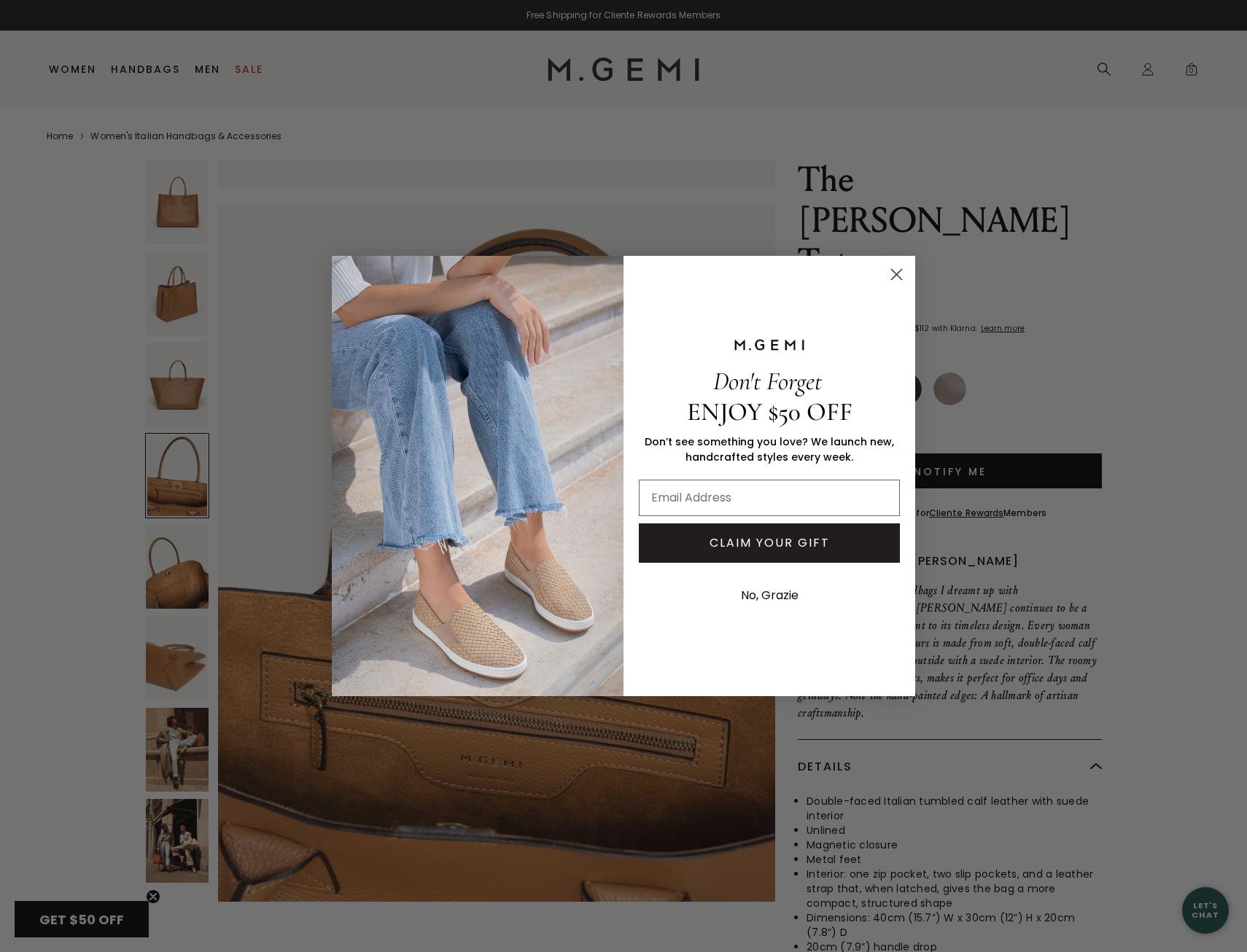
click at [886, 277] on circle "Close dialog" at bounding box center [896, 274] width 24 height 24
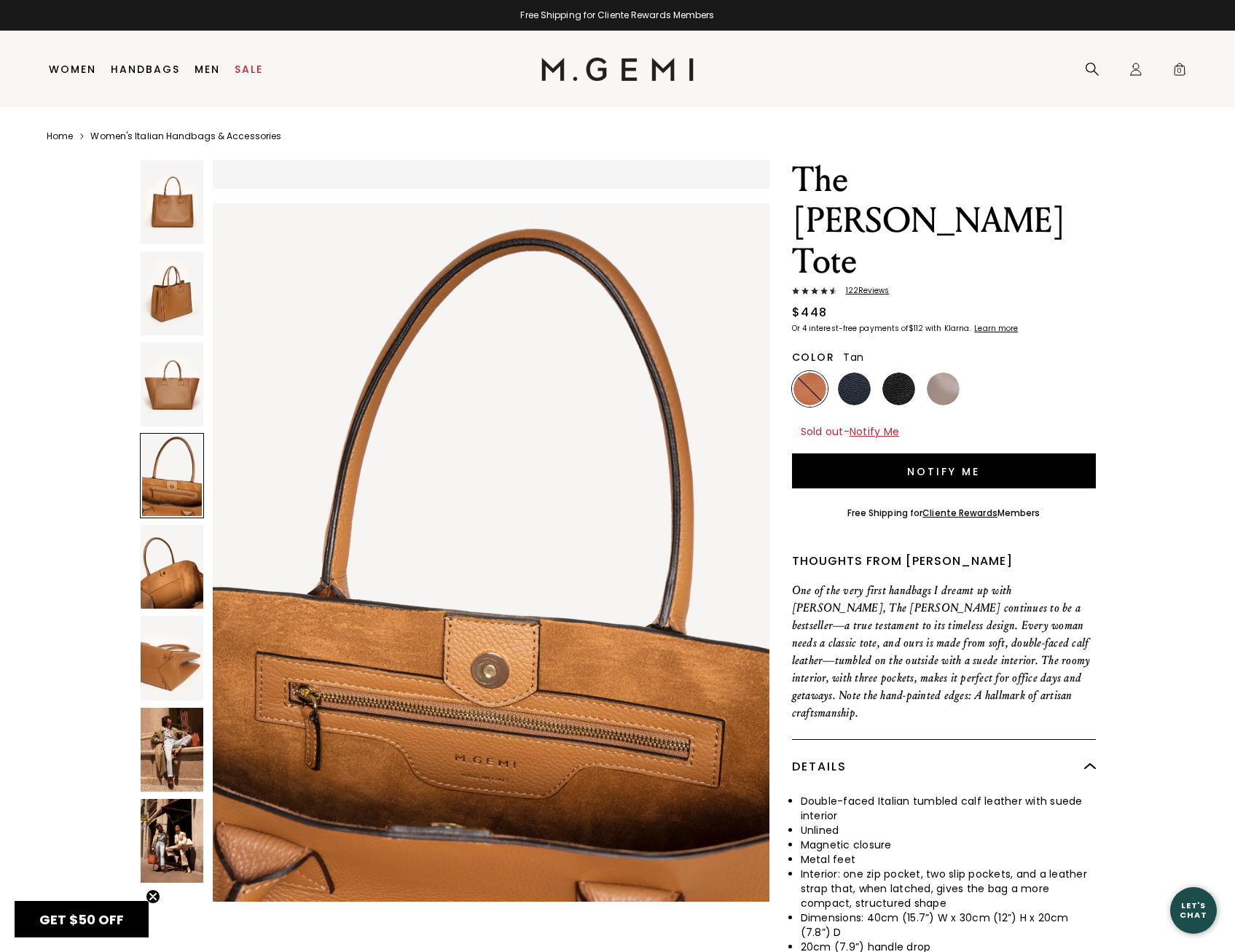
click at [727, 75] on nav "Search Icons/20x20/profile@2x Sign In Orders Rewards Refer a Friend Address Boo…" at bounding box center [944, 69] width 500 height 77
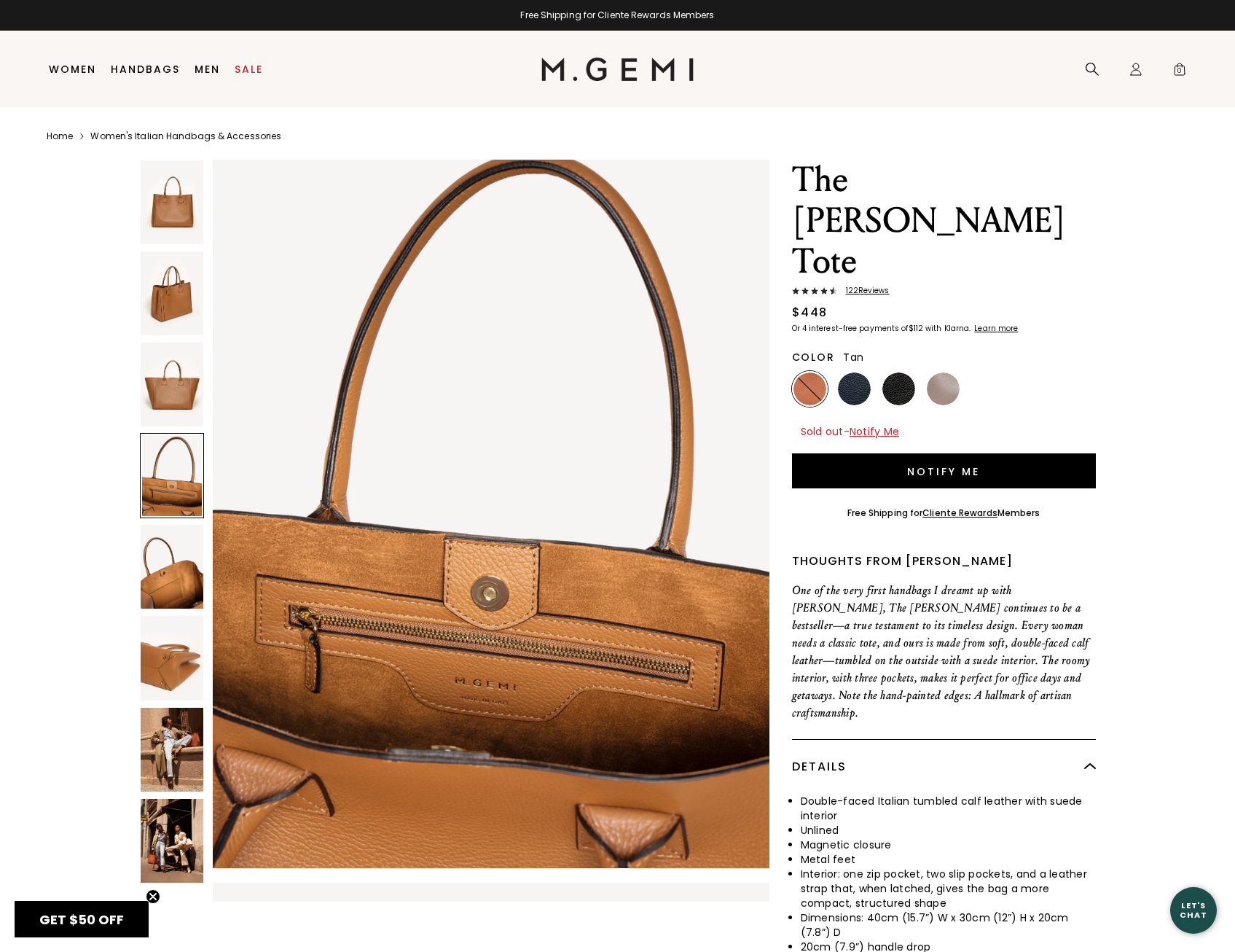
scroll to position [2300, 0]
